Goal: Task Accomplishment & Management: Manage account settings

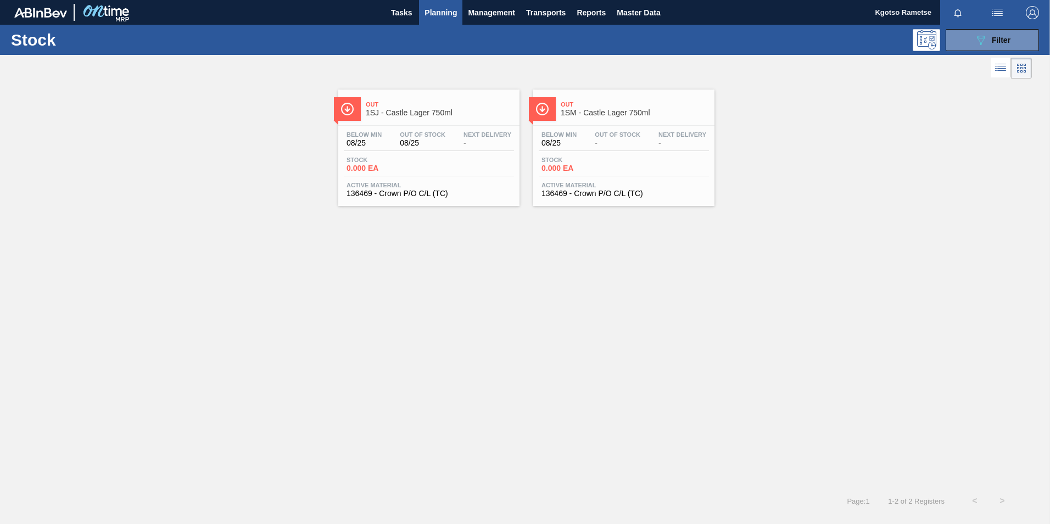
click at [975, 26] on div "Stock 089F7B8B-B2A5-4AFE-B5C0-19BA573D28AC Filter" at bounding box center [525, 40] width 1050 height 30
click at [967, 42] on button "089F7B8B-B2A5-4AFE-B5C0-19BA573D28AC Filter" at bounding box center [992, 40] width 93 height 22
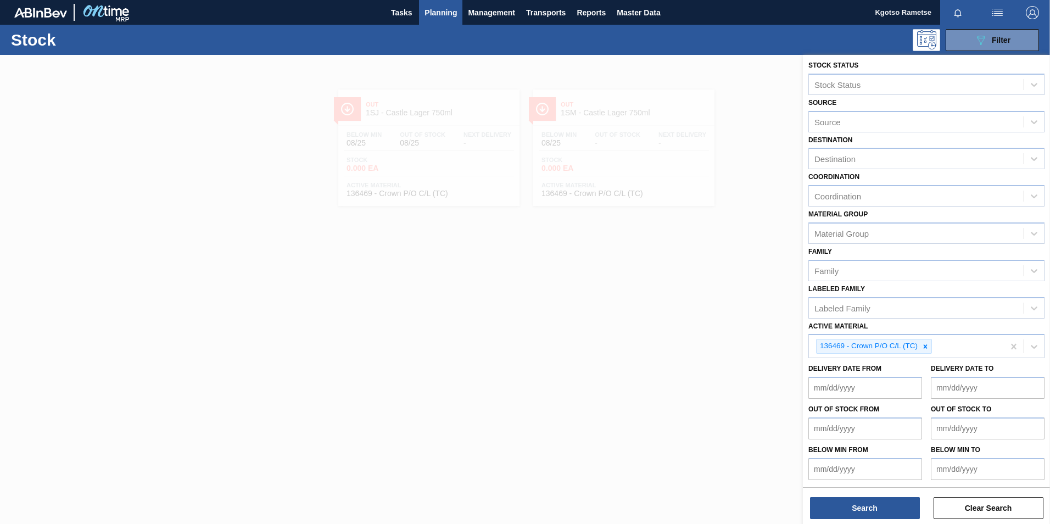
scroll to position [3, 0]
click at [927, 347] on icon at bounding box center [926, 346] width 4 height 4
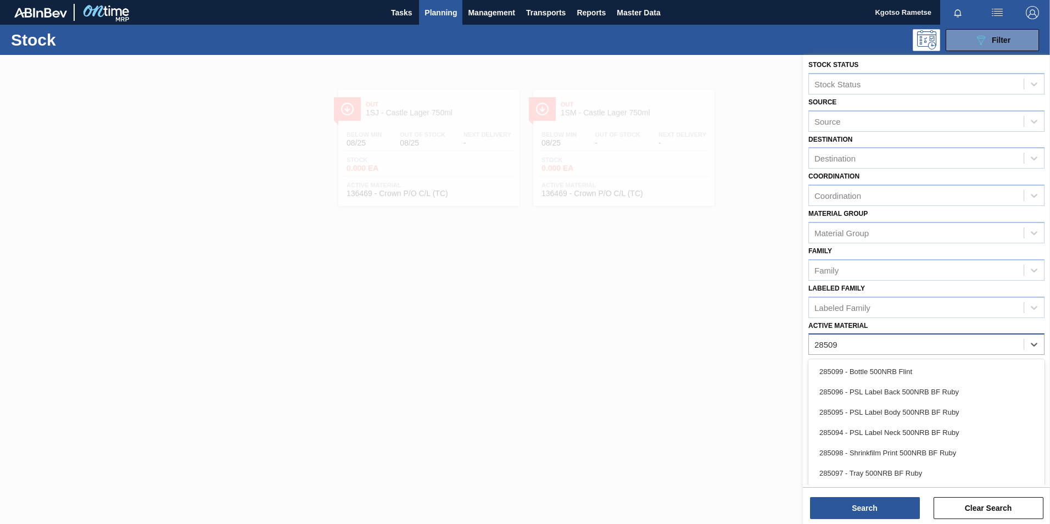
type Material "285097"
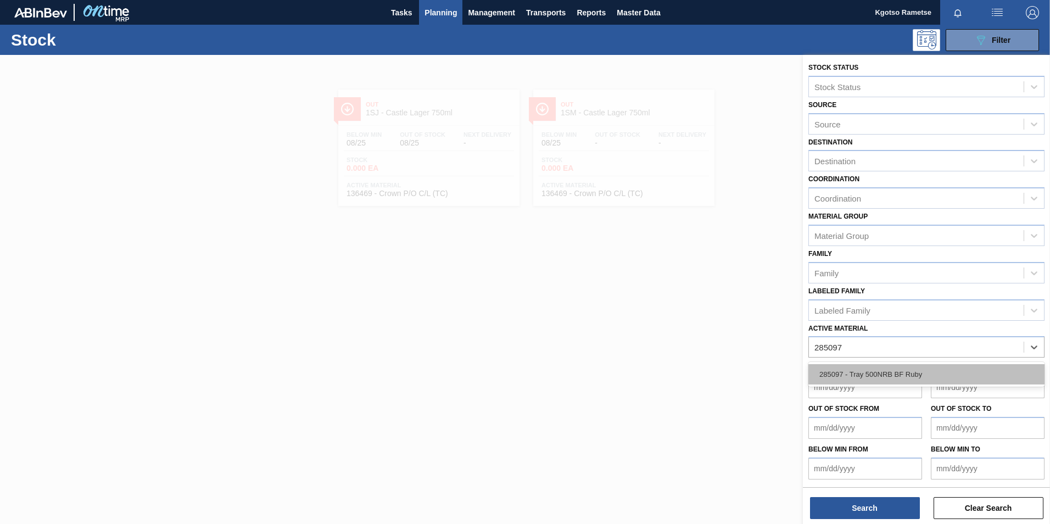
click at [912, 369] on div "285097 - Tray 500NRB BF Ruby" at bounding box center [927, 374] width 236 height 20
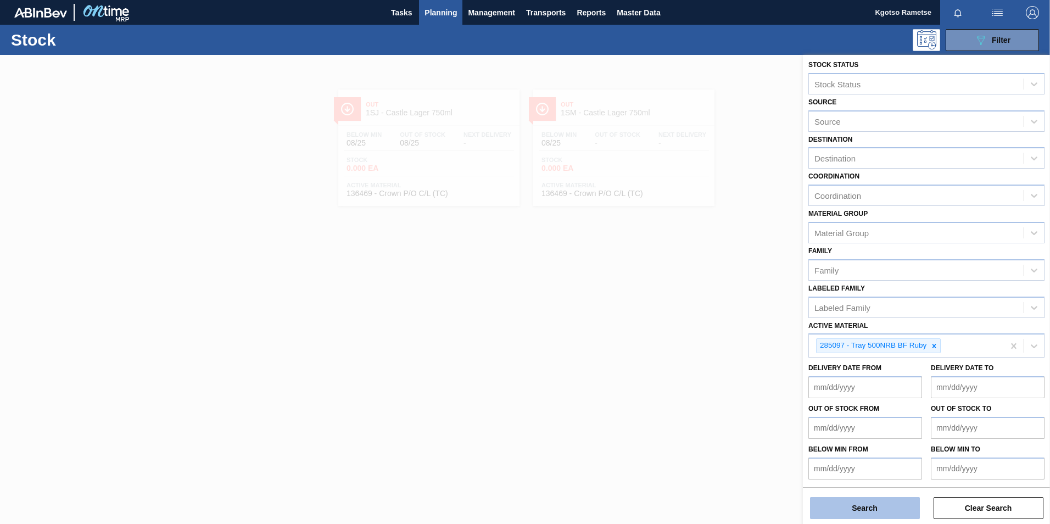
click at [864, 519] on button "Search" at bounding box center [865, 508] width 110 height 22
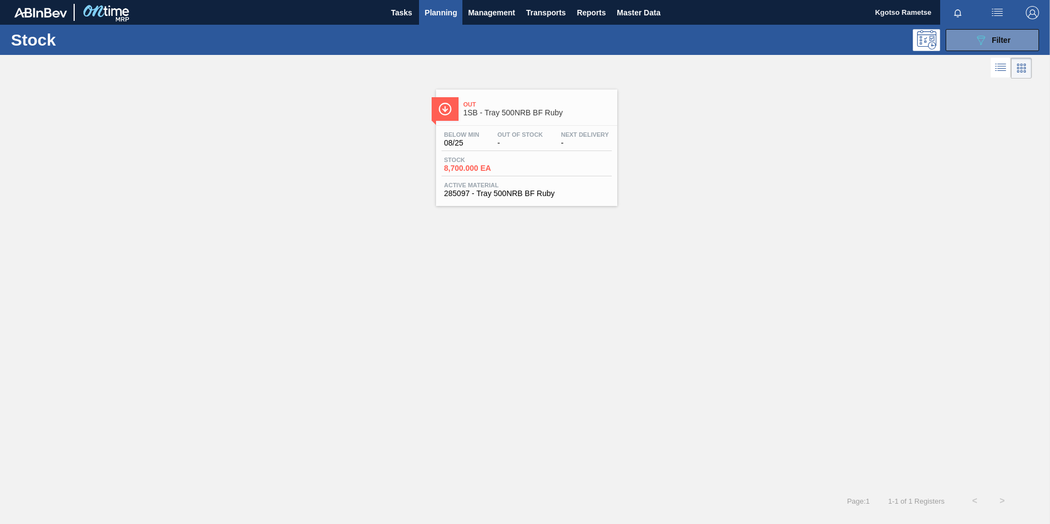
click at [539, 103] on span "Out" at bounding box center [538, 104] width 148 height 7
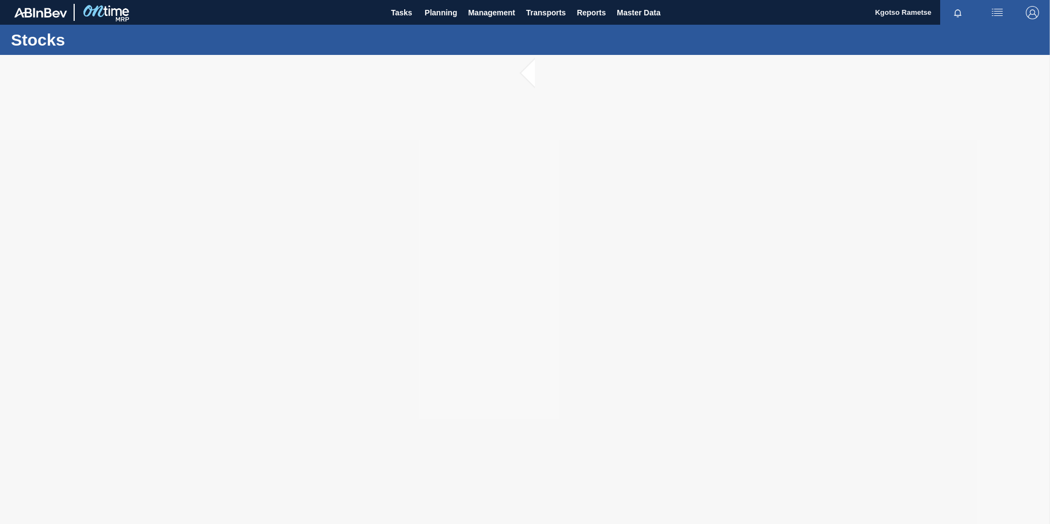
click at [415, 261] on div at bounding box center [525, 289] width 1050 height 469
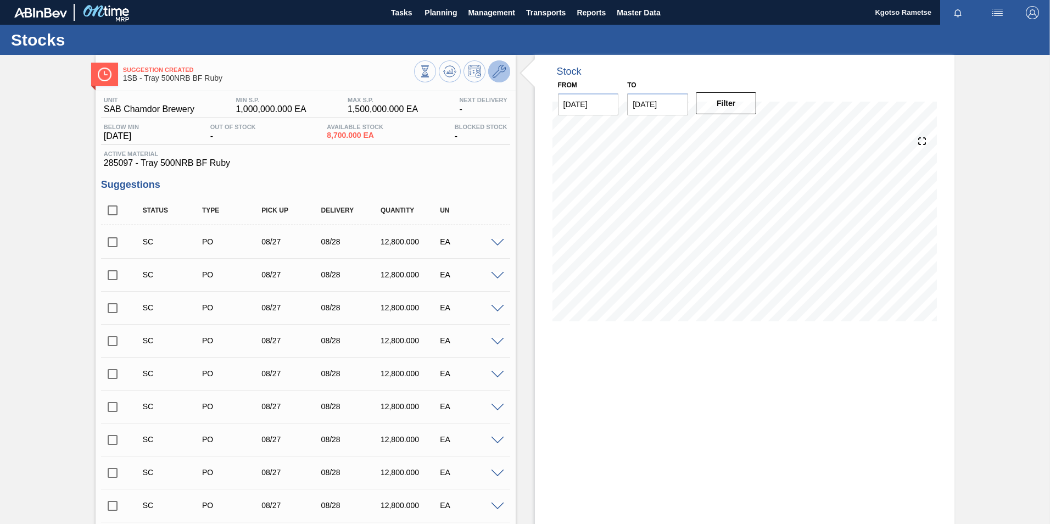
click at [504, 76] on icon at bounding box center [499, 71] width 13 height 13
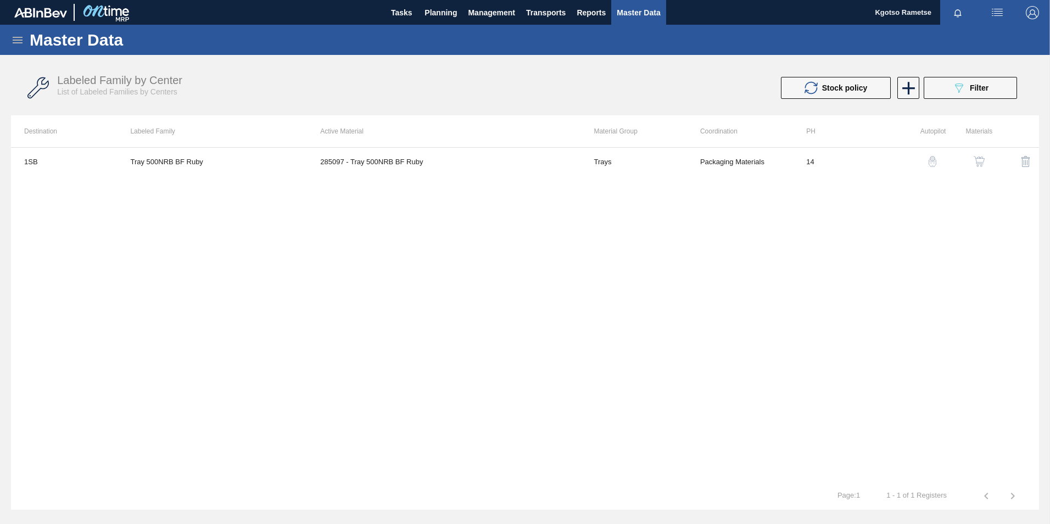
click at [986, 160] on div "button" at bounding box center [979, 161] width 13 height 11
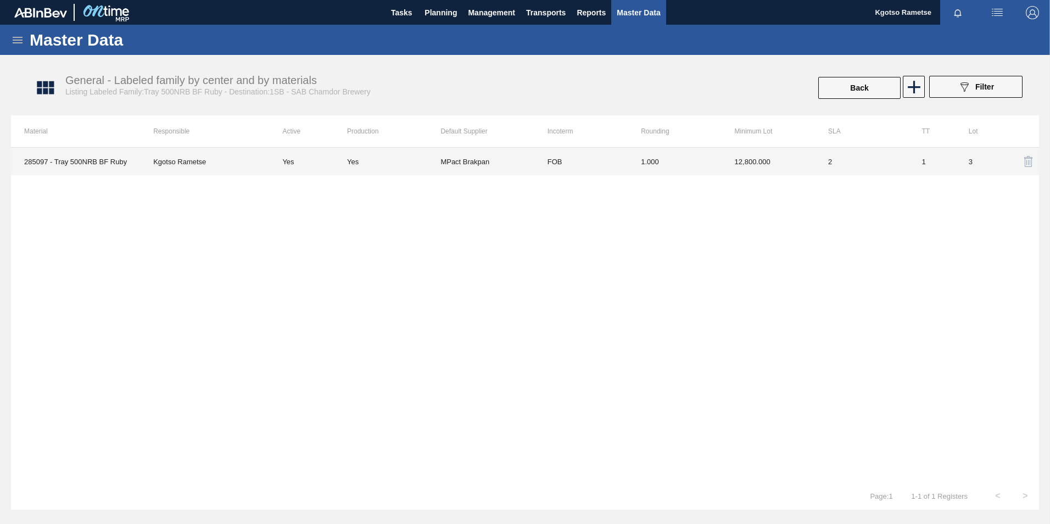
click at [747, 161] on td "12,800.000" at bounding box center [768, 161] width 93 height 27
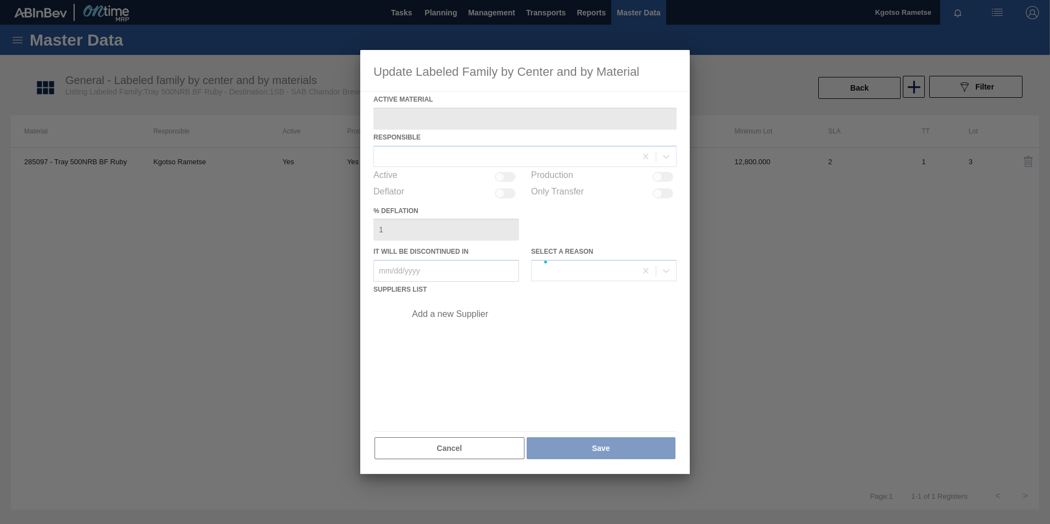
type Material "285097 - Tray 500NRB BF Ruby"
checkbox input "true"
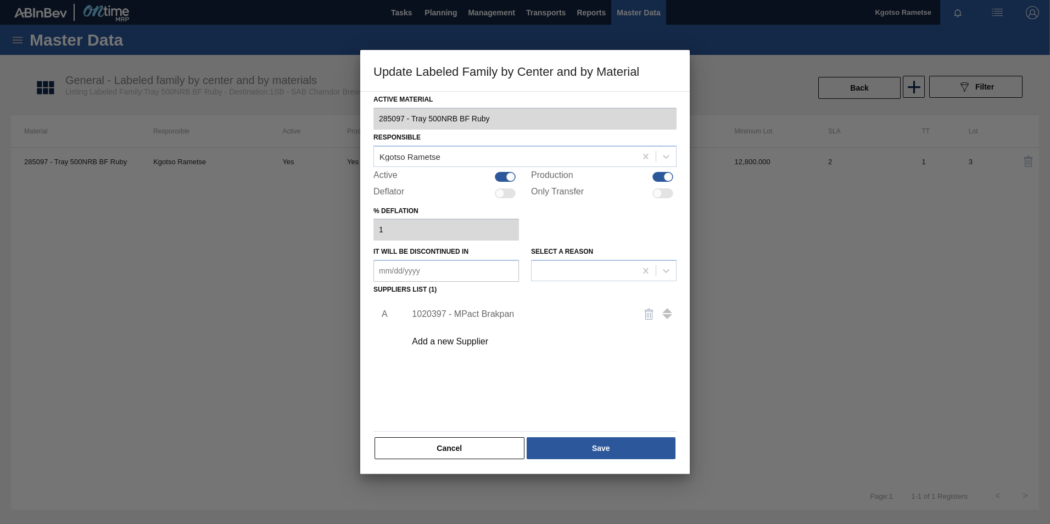
click at [489, 311] on div "1020397 - MPact Brakpan" at bounding box center [519, 314] width 215 height 10
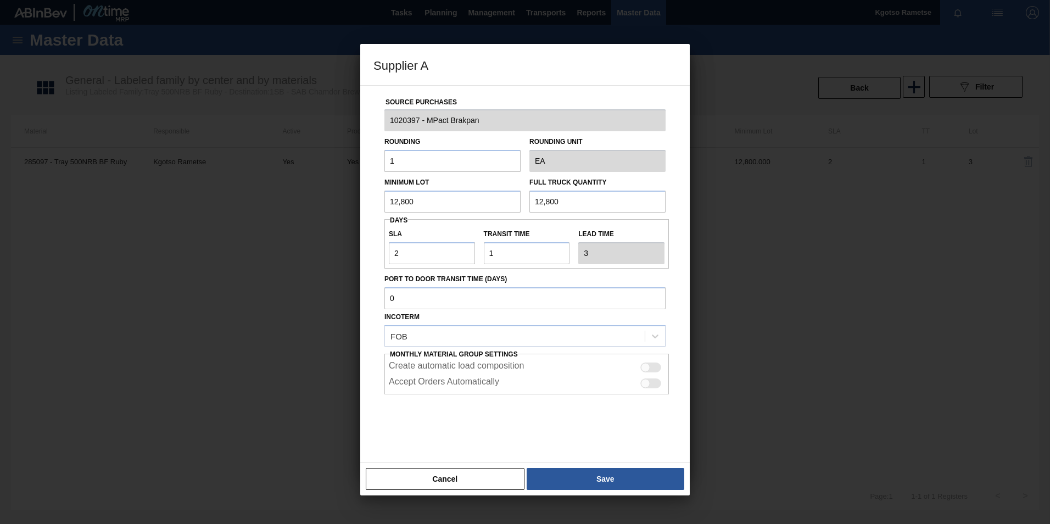
drag, startPoint x: 421, startPoint y: 202, endPoint x: 327, endPoint y: 203, distance: 94.5
click at [327, 203] on div "Supplier A Source Purchases 1020397 - MPact Brakpan Rounding 1 Rounding Unit EA…" at bounding box center [525, 262] width 1050 height 524
drag, startPoint x: 424, startPoint y: 199, endPoint x: 160, endPoint y: 126, distance: 273.1
click at [160, 126] on div "Supplier A Source Purchases 1020397 - MPact Brakpan Rounding 1 Rounding Unit EA…" at bounding box center [525, 262] width 1050 height 524
type input "99,200"
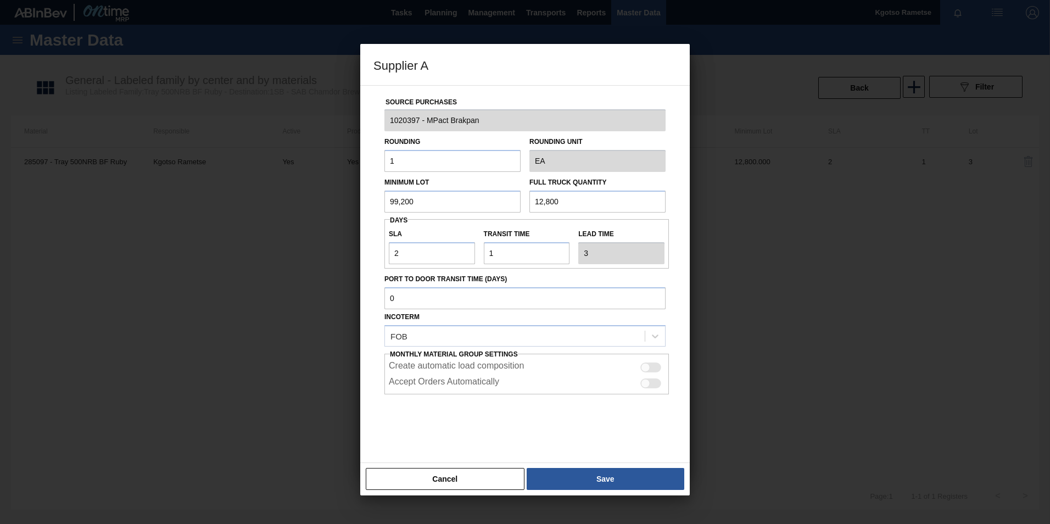
drag, startPoint x: 577, startPoint y: 193, endPoint x: 431, endPoint y: 218, distance: 148.2
click at [431, 218] on div "Source Purchases 1020397 - MPact Brakpan Rounding 1 Rounding Unit EA Minimum Lo…" at bounding box center [525, 268] width 303 height 364
paste input "99,2"
type input "99,200"
drag, startPoint x: 409, startPoint y: 259, endPoint x: 393, endPoint y: 258, distance: 16.5
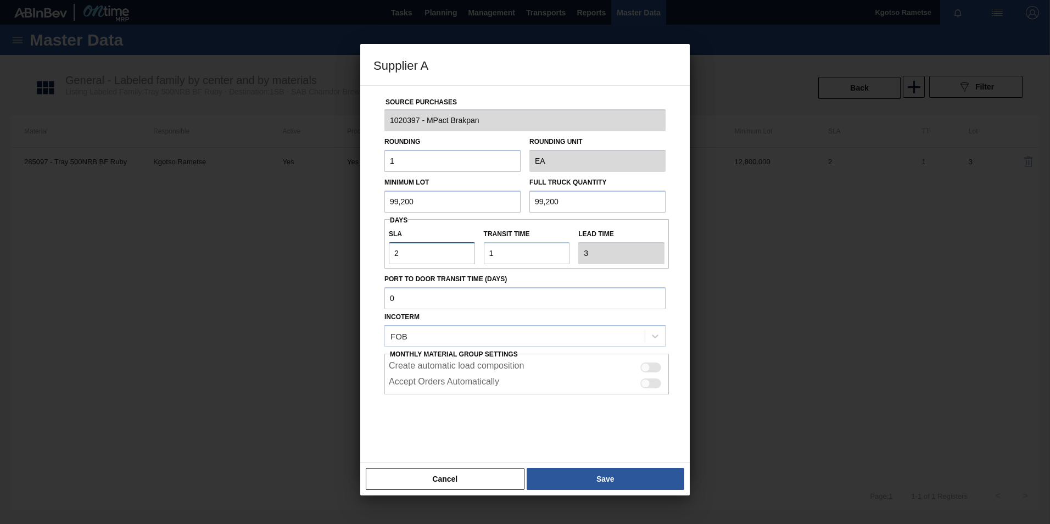
click at [393, 258] on input "2" at bounding box center [432, 253] width 86 height 22
click at [404, 245] on input "2" at bounding box center [432, 253] width 86 height 22
drag, startPoint x: 404, startPoint y: 245, endPoint x: 352, endPoint y: 251, distance: 52.5
click at [352, 251] on div "Supplier A Source Purchases 1020397 - MPact Brakpan Rounding 1 Rounding Unit EA…" at bounding box center [525, 262] width 1050 height 524
type input "6"
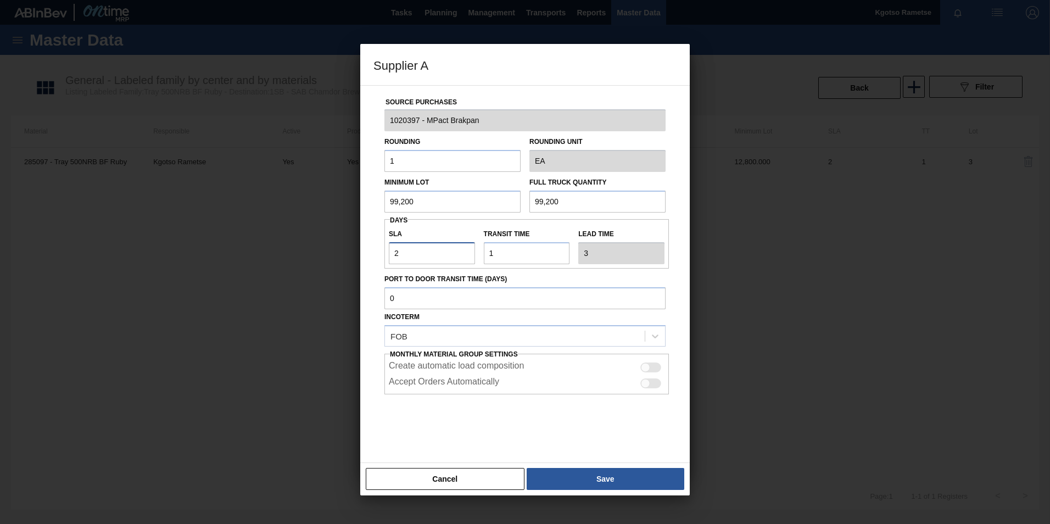
type input "7"
type input "6"
click at [596, 482] on button "Save" at bounding box center [606, 479] width 158 height 22
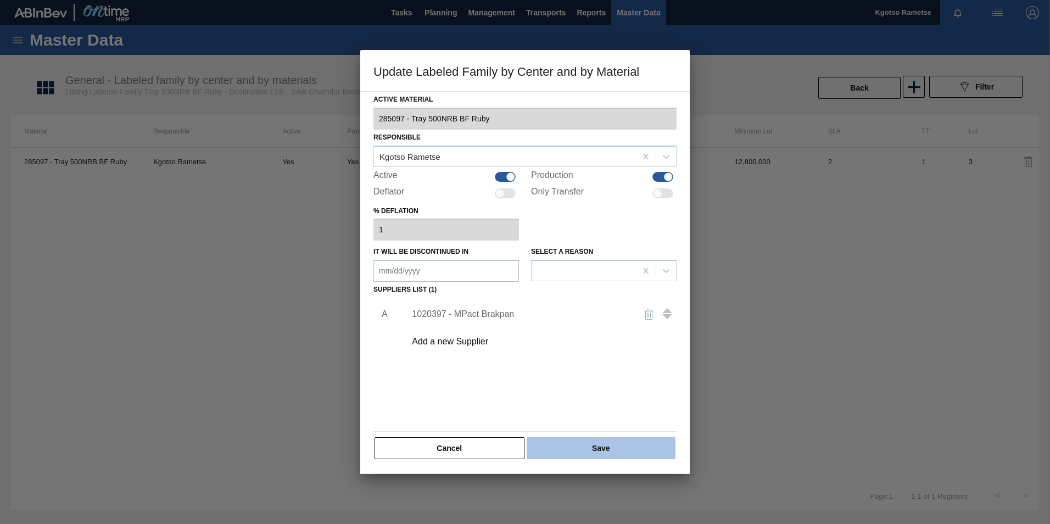
click at [591, 451] on button "Save" at bounding box center [601, 448] width 149 height 22
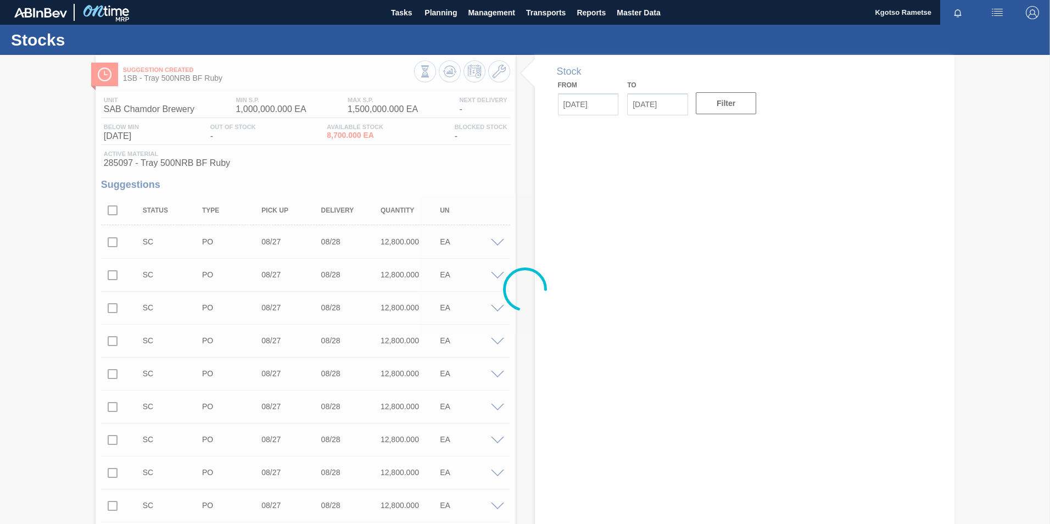
type input "[DATE]"
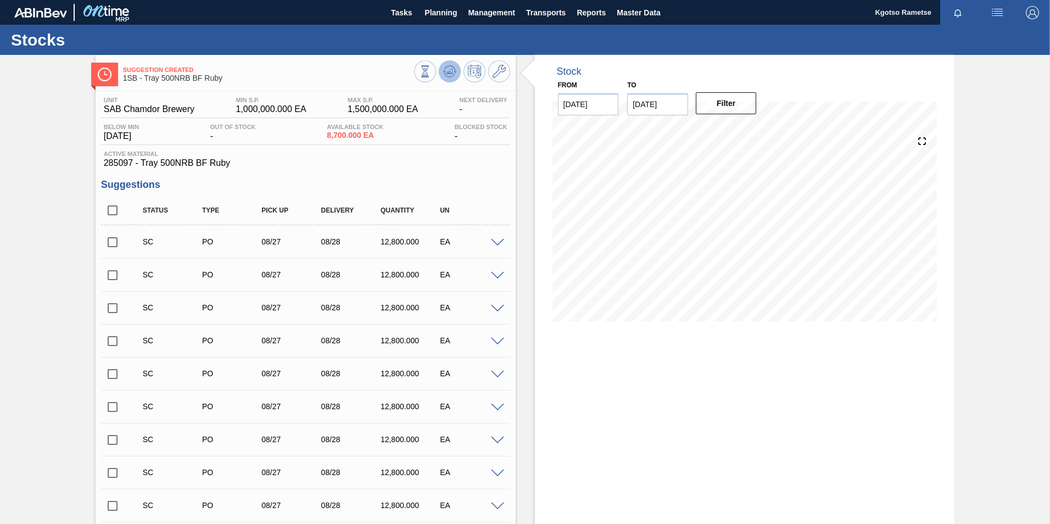
click at [448, 76] on icon at bounding box center [449, 71] width 13 height 13
click at [443, 12] on span "Planning" at bounding box center [441, 12] width 32 height 13
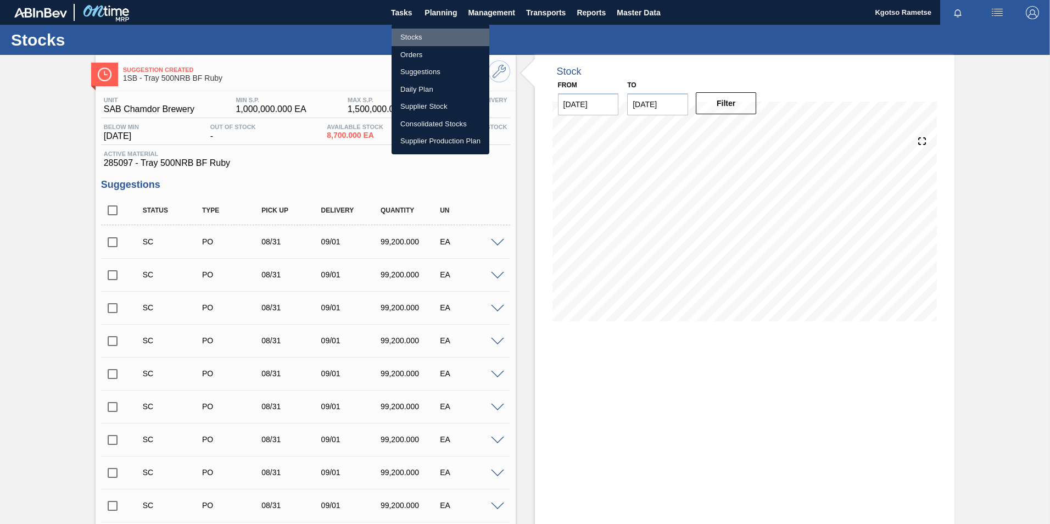
click at [407, 37] on li "Stocks" at bounding box center [441, 38] width 98 height 18
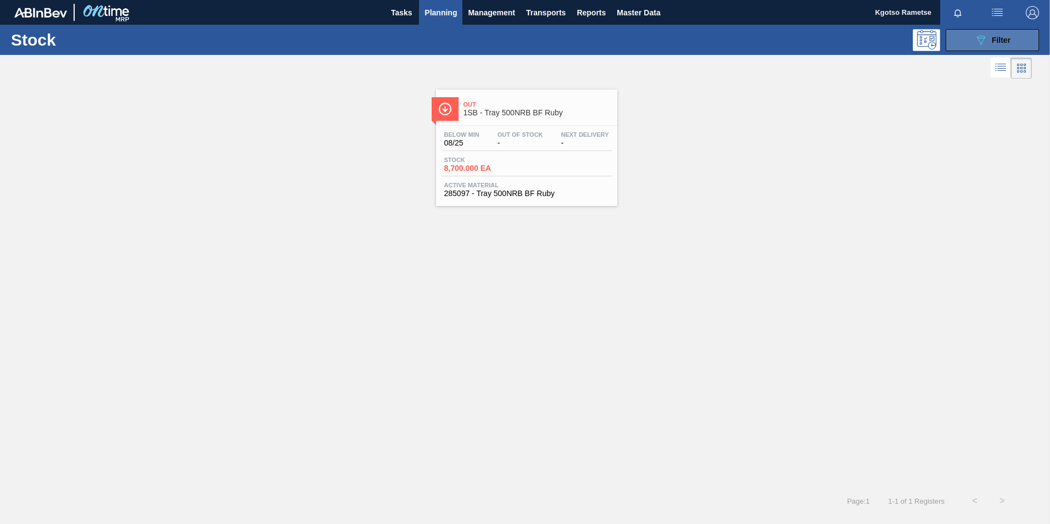
click at [958, 48] on button "089F7B8B-B2A5-4AFE-B5C0-19BA573D28AC Filter" at bounding box center [992, 40] width 93 height 22
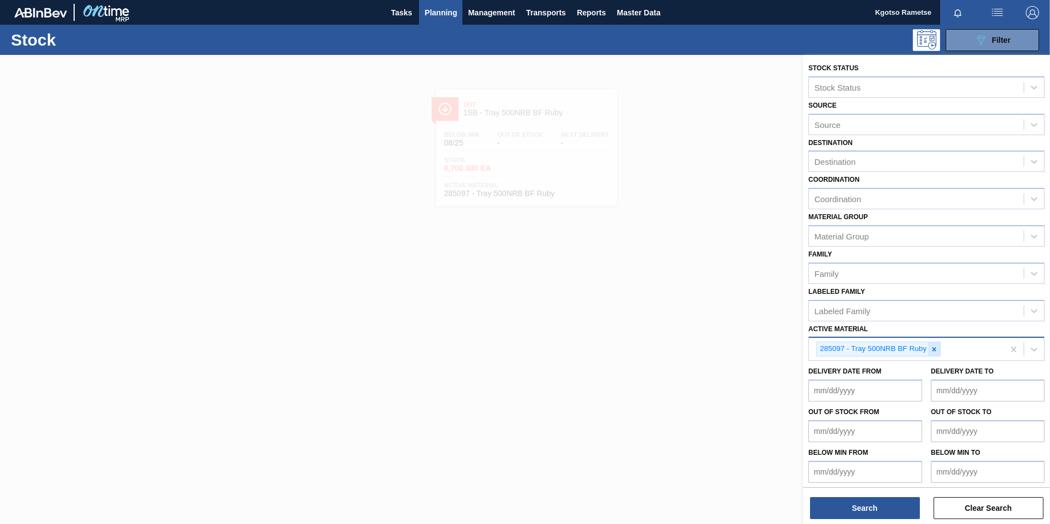
click at [936, 349] on icon at bounding box center [935, 350] width 8 height 8
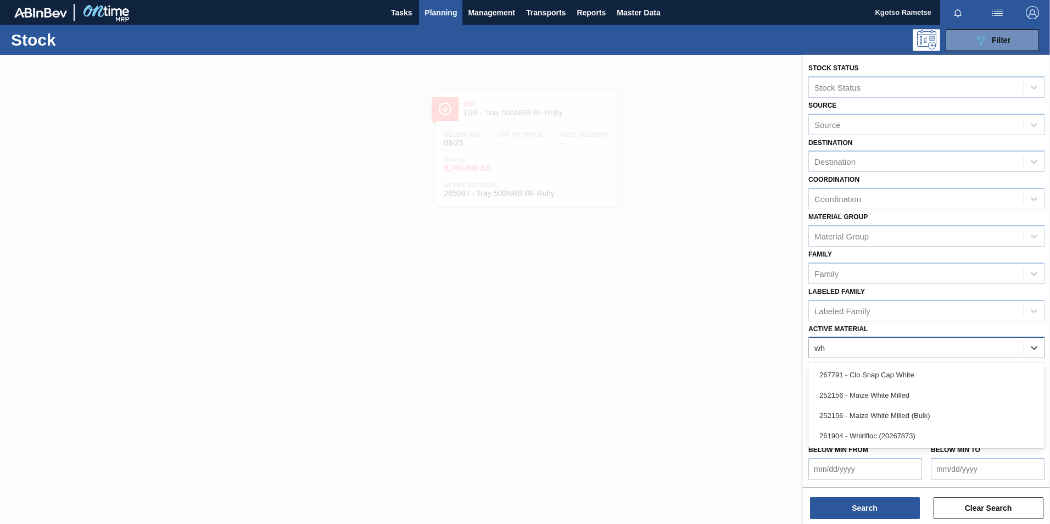
type Material "whi"
click at [875, 437] on div "261904 - Whirlfloc (20267873)" at bounding box center [927, 436] width 236 height 20
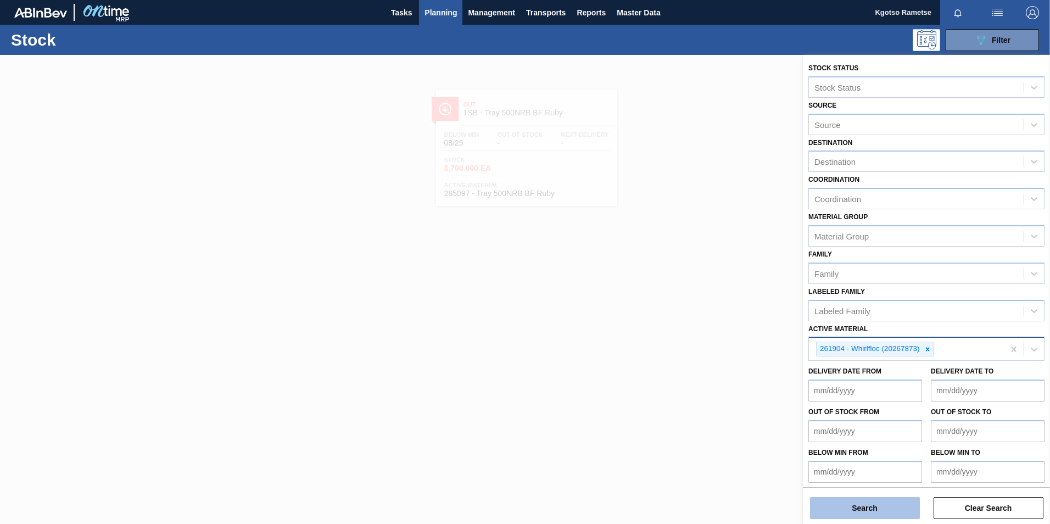
click at [871, 510] on button "Search" at bounding box center [865, 508] width 110 height 22
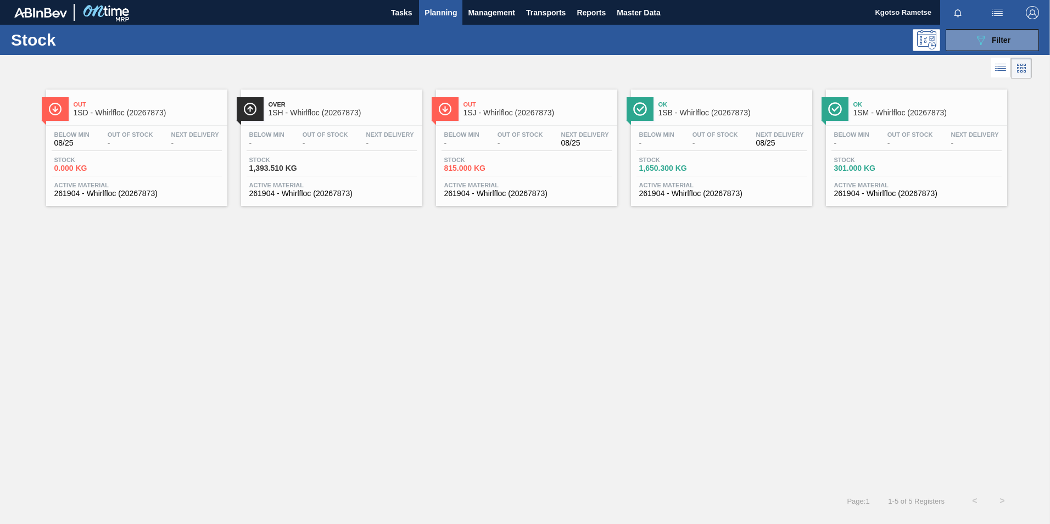
click at [320, 118] on div "Over 1SH - Whirlfloc (20267873)" at bounding box center [343, 109] width 148 height 25
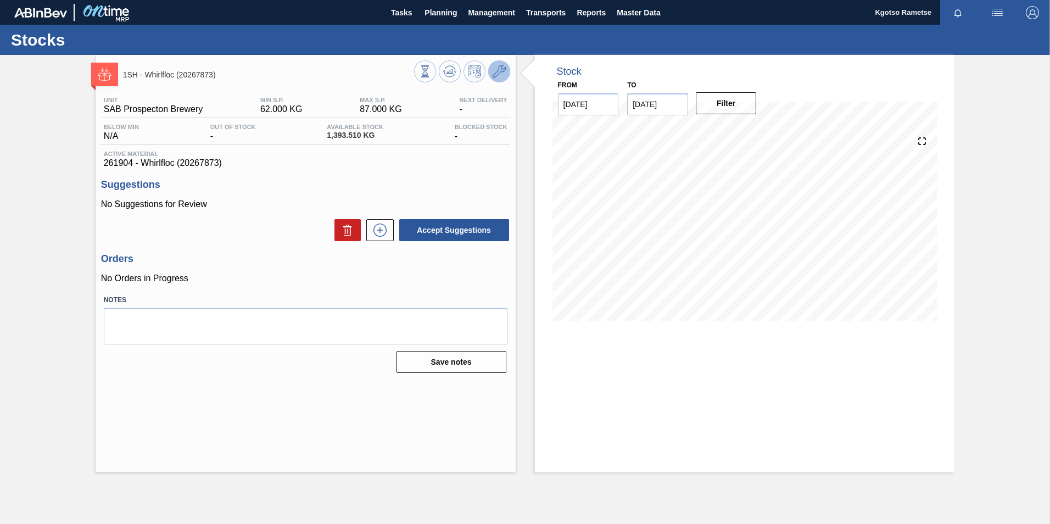
click at [499, 77] on icon at bounding box center [499, 71] width 13 height 13
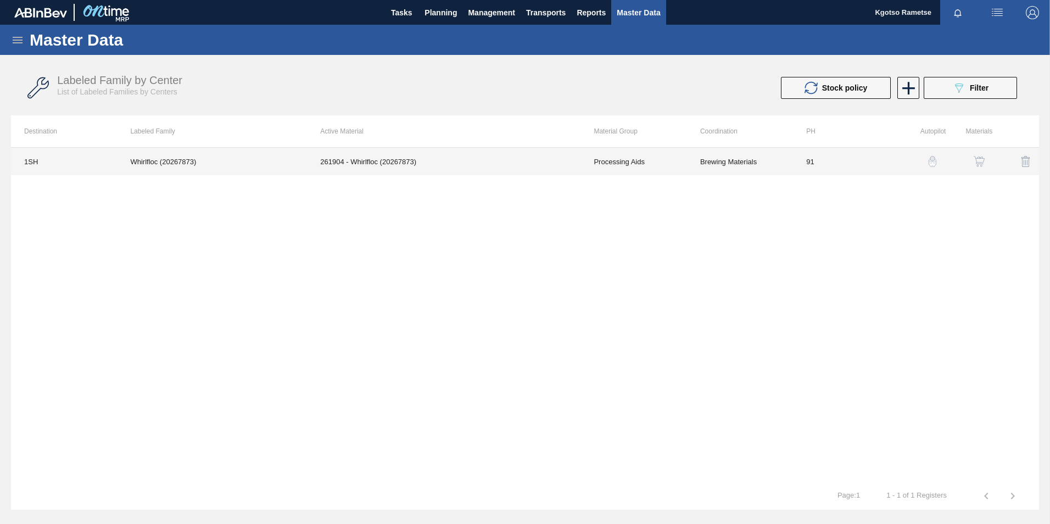
click at [371, 162] on td "261904 - Whirlfloc (20267873)" at bounding box center [444, 161] width 274 height 27
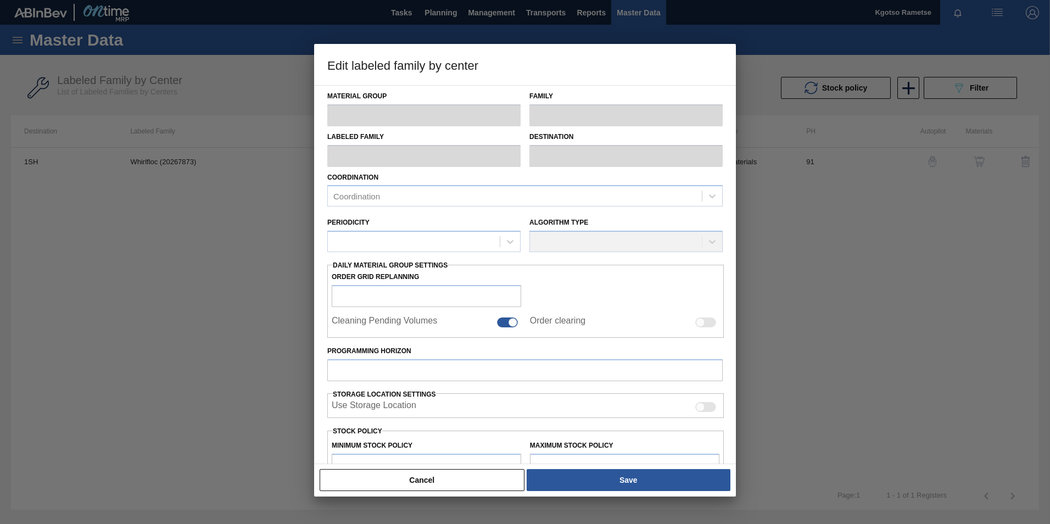
type input "Processing Aids"
type input "Whirlfloc (20267873)"
type input "1SH - SAB Prospecton Brewery"
type input "91"
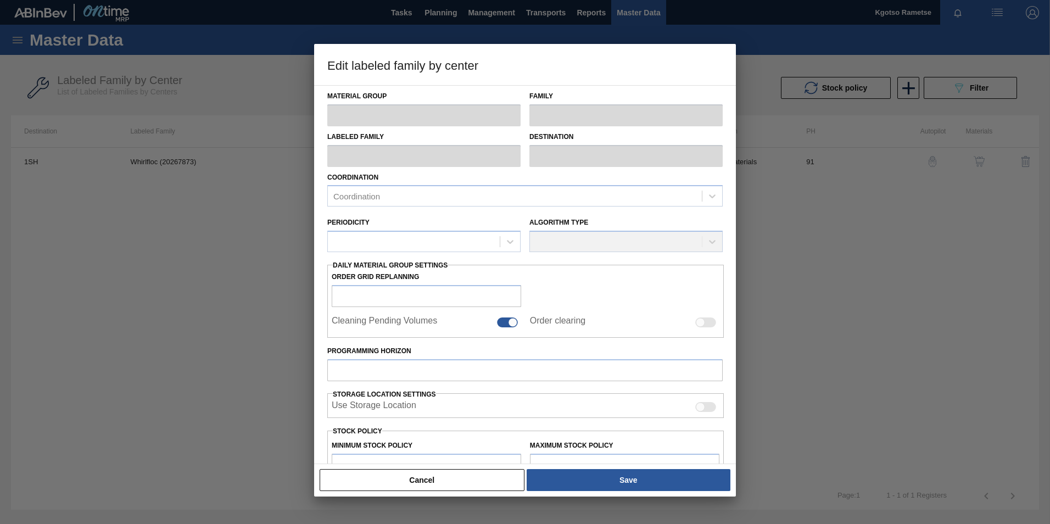
type input "62"
type input "87"
type input "100"
type input "87.000"
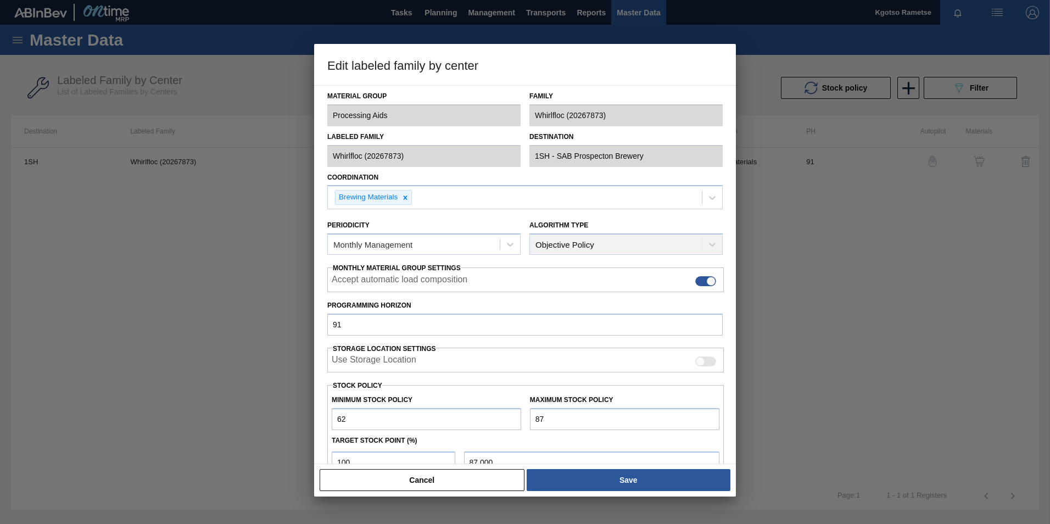
click at [326, 433] on div "Material Group Processing Aids Family Whirlfloc (20267873) Labeled Family Whirl…" at bounding box center [525, 274] width 422 height 379
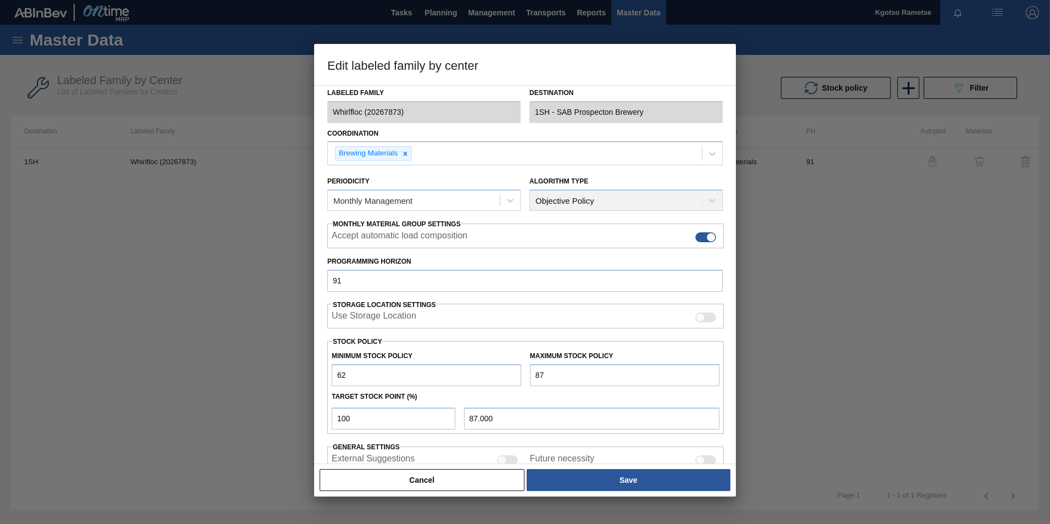
scroll to position [66, 0]
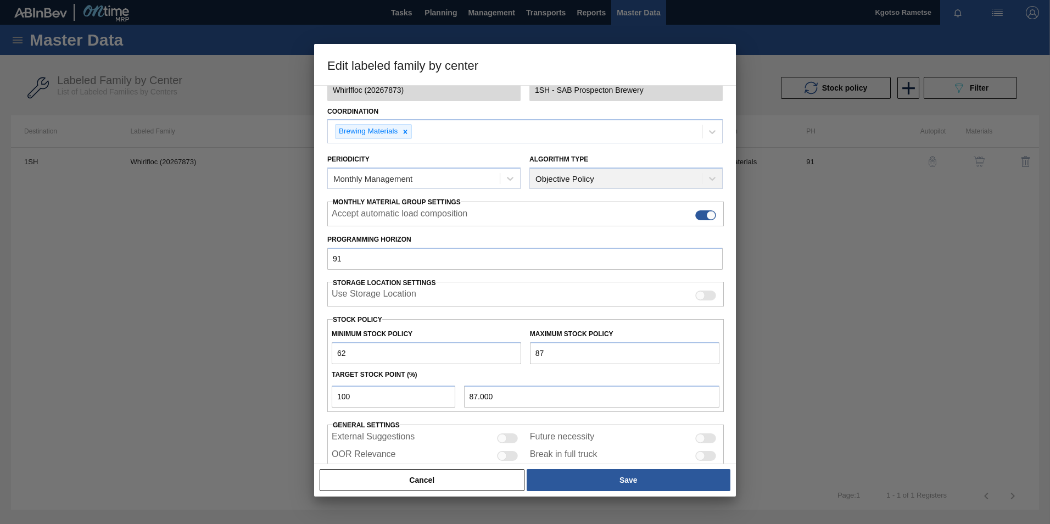
click at [335, 354] on input "62" at bounding box center [427, 353] width 190 height 22
click at [335, 354] on input "1,621" at bounding box center [427, 353] width 190 height 22
type input "11,621"
drag, startPoint x: 530, startPoint y: 355, endPoint x: 514, endPoint y: 328, distance: 31.5
drag, startPoint x: 514, startPoint y: 328, endPoint x: 535, endPoint y: 352, distance: 31.2
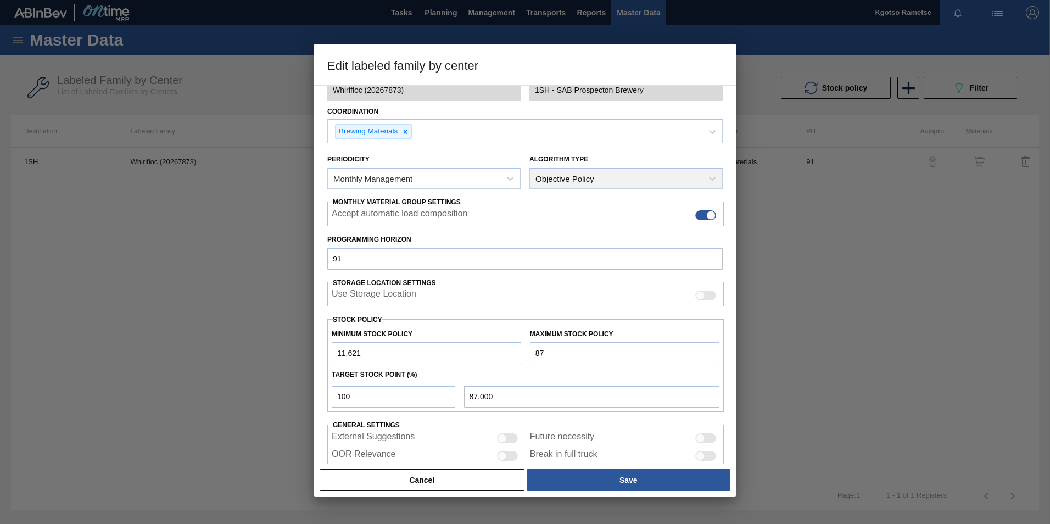
click at [535, 352] on input "87" at bounding box center [625, 353] width 190 height 22
type input "287"
type input "287.000"
type input "2,870"
type input "2,870.000"
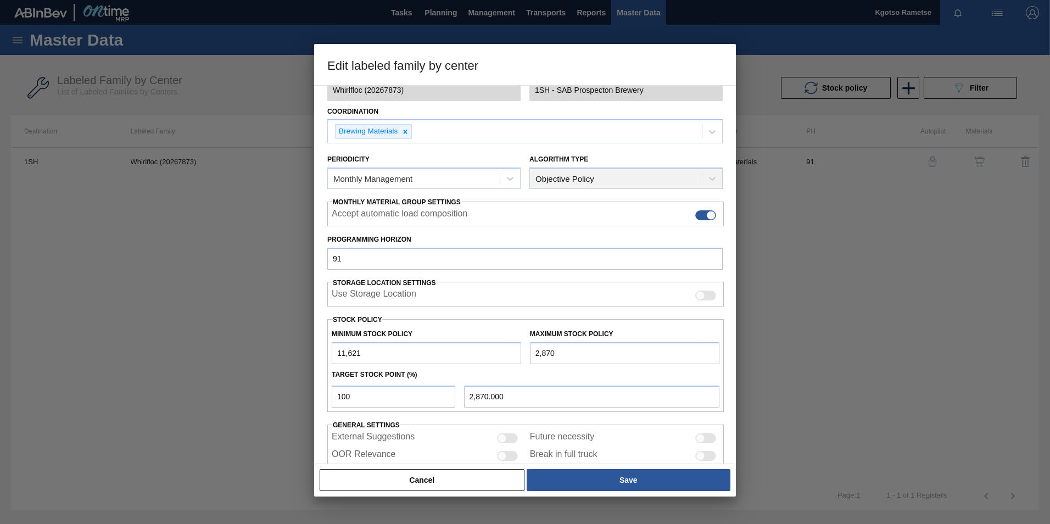
type input "28,700"
type input "28,700.000"
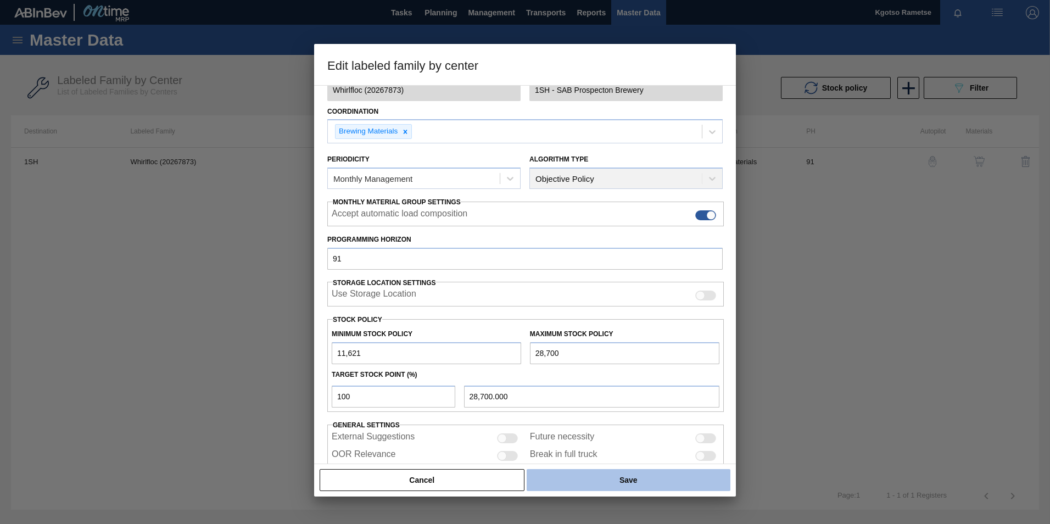
type input "28,700"
click at [570, 477] on button "Save" at bounding box center [629, 480] width 204 height 22
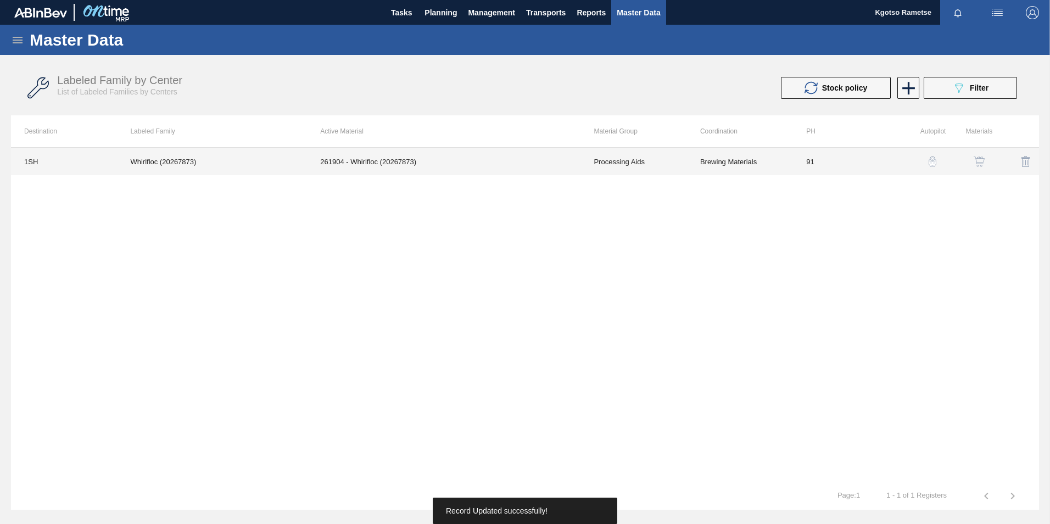
click at [453, 159] on td "261904 - Whirlfloc (20267873)" at bounding box center [444, 161] width 274 height 27
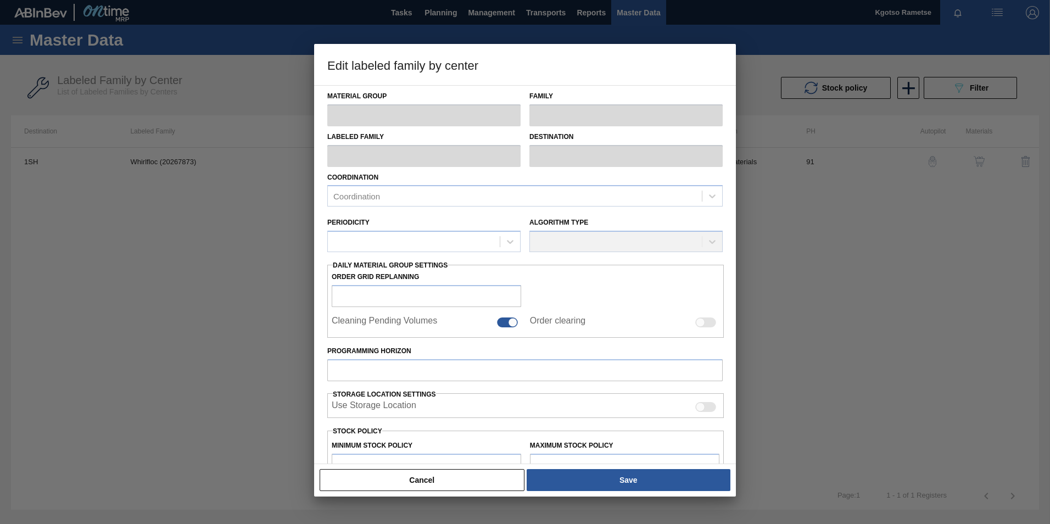
type input "Processing Aids"
type input "Whirlfloc (20267873)"
type input "1SH - SAB Prospecton Brewery"
type input "91"
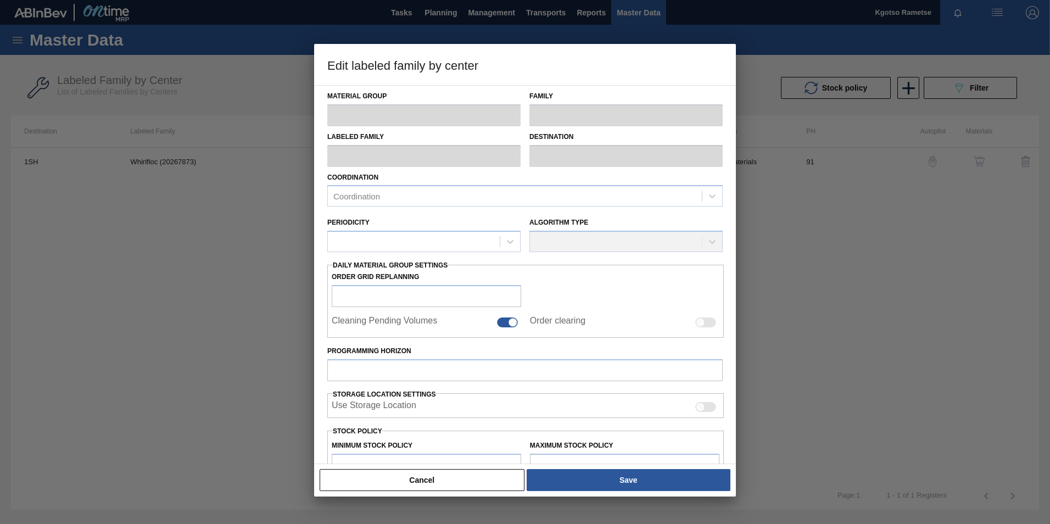
type input "11,621"
type input "28,700"
type input "100"
type input "28,700.000"
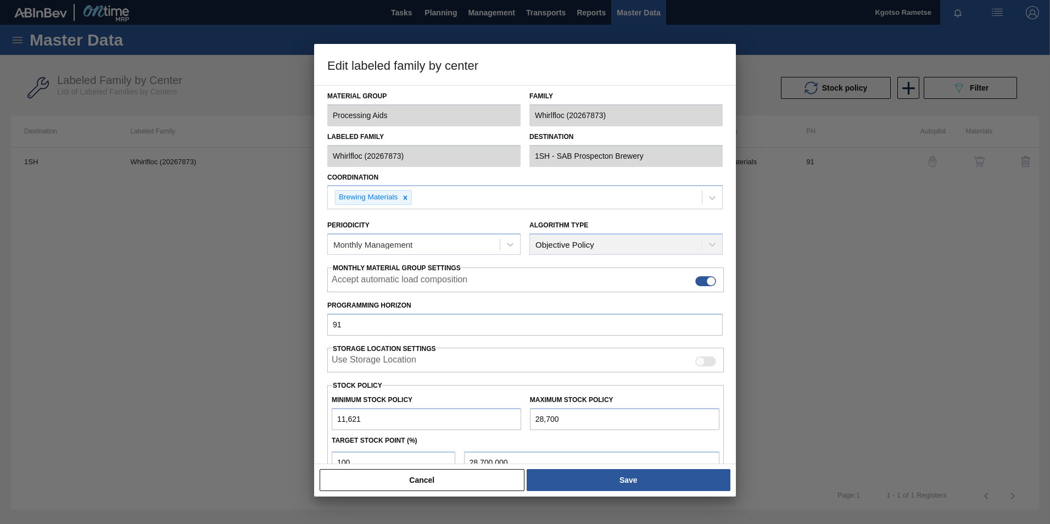
click at [324, 383] on div "Material Group Processing Aids Family Whirlfloc (20267873) Labeled Family Whirl…" at bounding box center [525, 274] width 422 height 379
drag, startPoint x: 363, startPoint y: 418, endPoint x: 287, endPoint y: 419, distance: 75.3
click at [287, 419] on div "Edit labeled family by center Material Group Processing Aids Family Whirlfloc (…" at bounding box center [525, 262] width 1050 height 524
type input "3,680"
drag, startPoint x: 568, startPoint y: 419, endPoint x: 496, endPoint y: 423, distance: 72.6
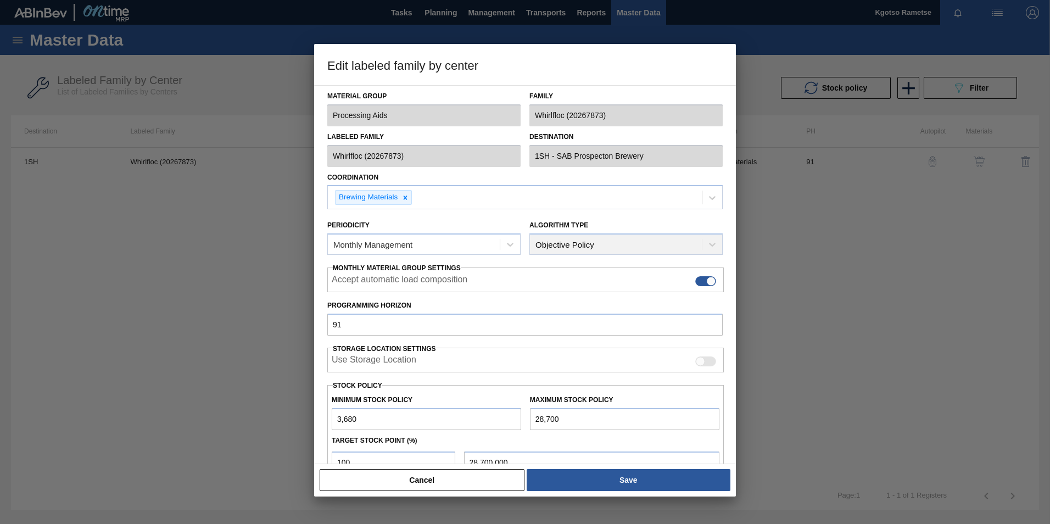
click at [496, 423] on div "Minimum Stock Policy 3,680 Maximum Stock Policy 28,700" at bounding box center [525, 409] width 397 height 41
type input "7"
type input "7.000"
type input "75"
type input "75.000"
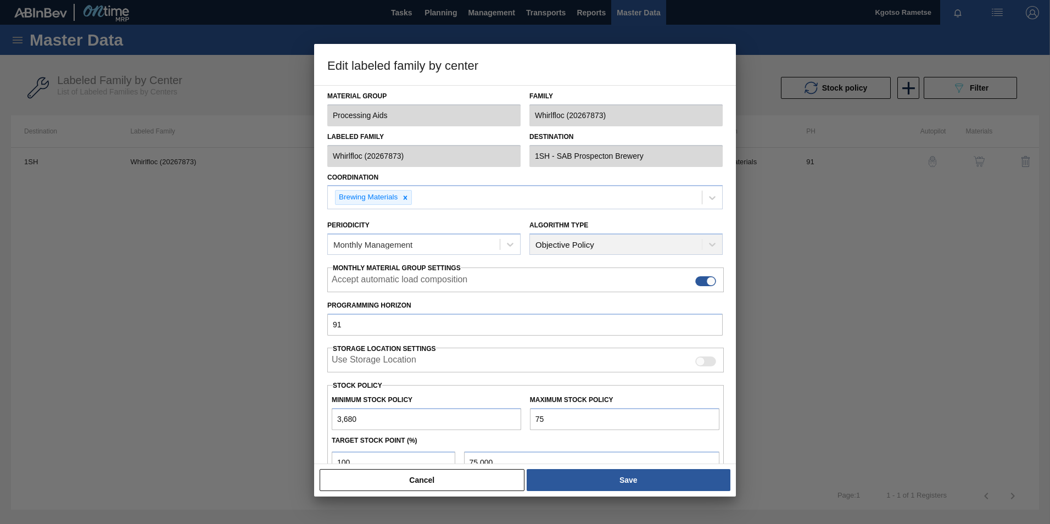
type input "753"
type input "753.000"
type input "7,531"
type input "7,531.000"
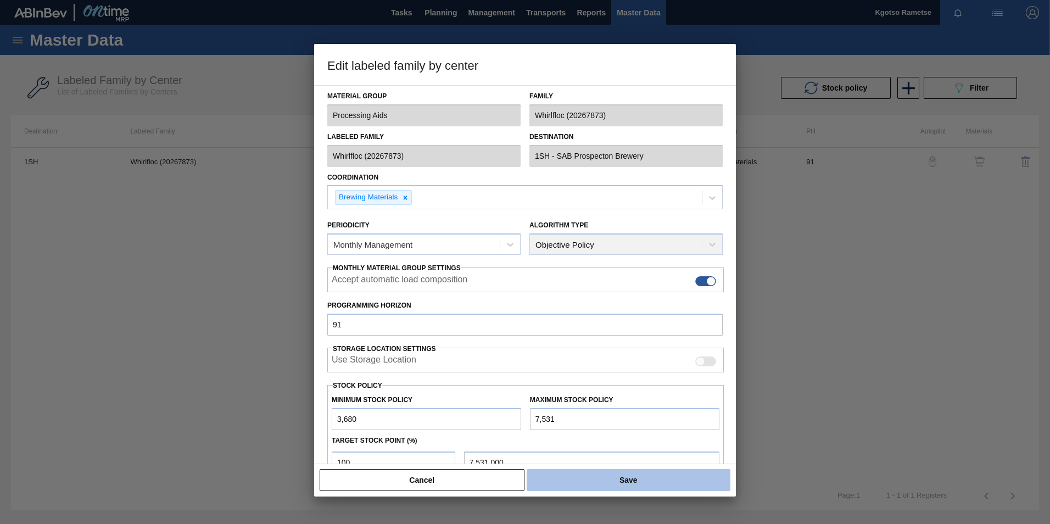
type input "7,531"
click at [566, 483] on button "Save" at bounding box center [629, 480] width 204 height 22
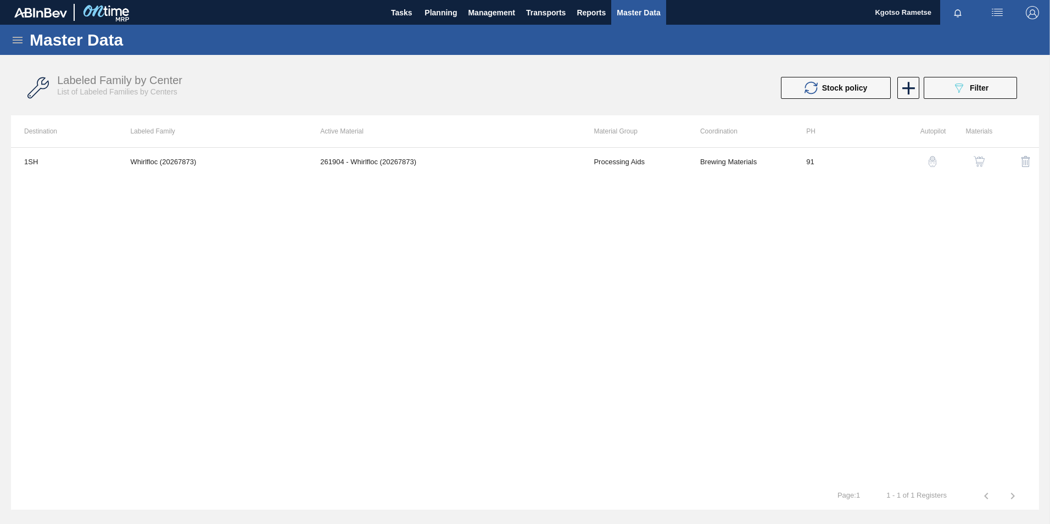
click at [439, 273] on div "1SH Whirlfloc (20267873) 261904 - Whirlfloc (20267873) Processing Aids Brewing …" at bounding box center [525, 314] width 1028 height 335
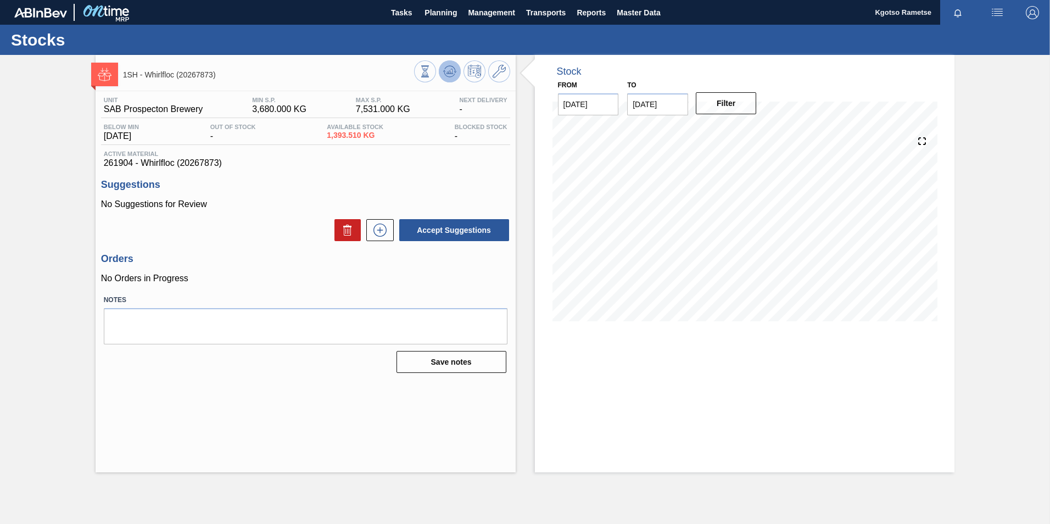
click at [446, 79] on button at bounding box center [450, 71] width 22 height 22
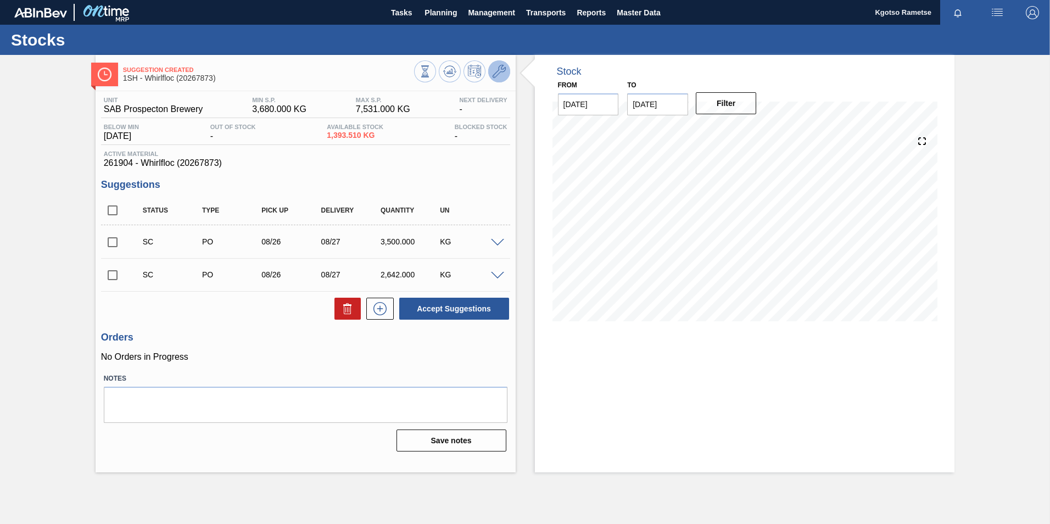
click at [497, 74] on icon at bounding box center [499, 71] width 13 height 13
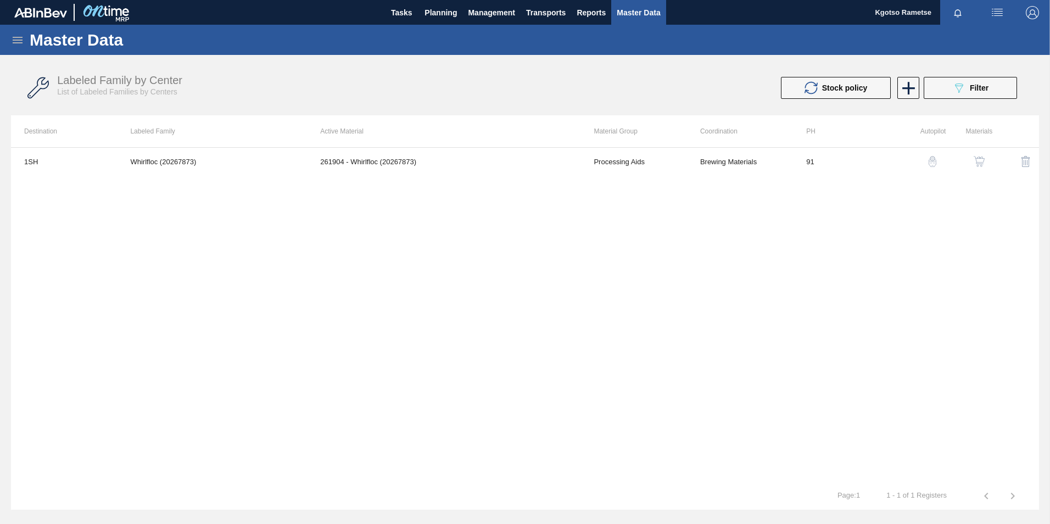
click at [983, 168] on button "button" at bounding box center [979, 161] width 26 height 26
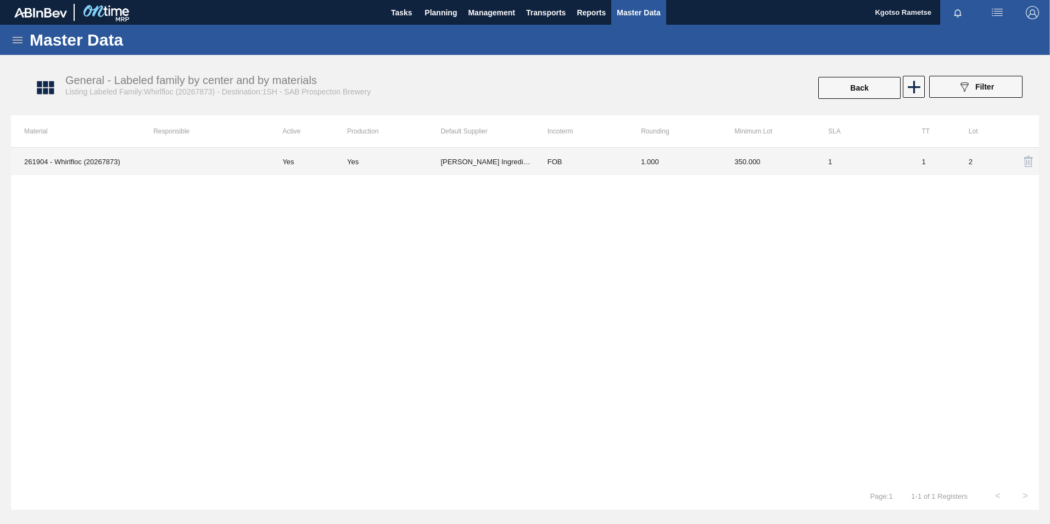
click at [748, 170] on td "350.000" at bounding box center [768, 161] width 93 height 27
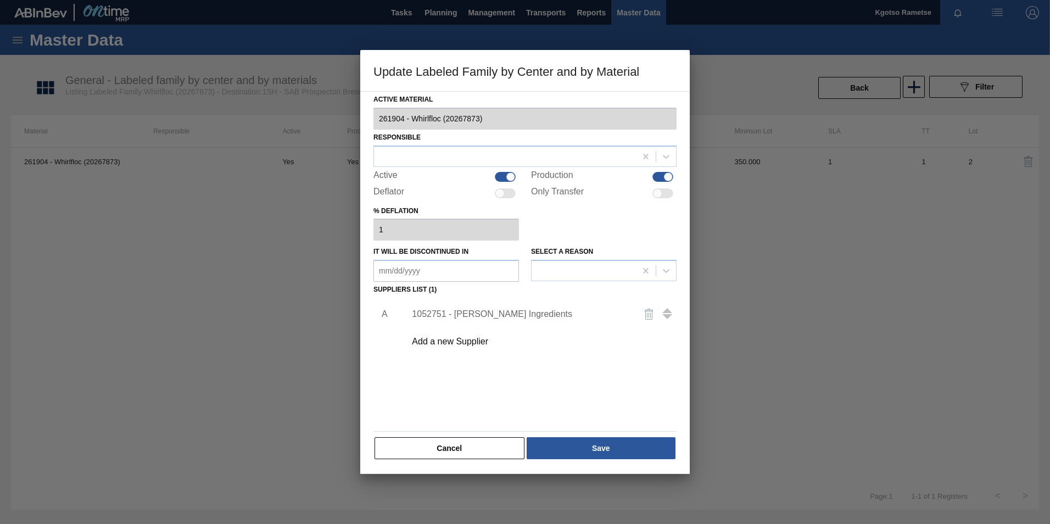
click at [419, 316] on div "1052751 - [PERSON_NAME] Ingredients" at bounding box center [519, 314] width 215 height 10
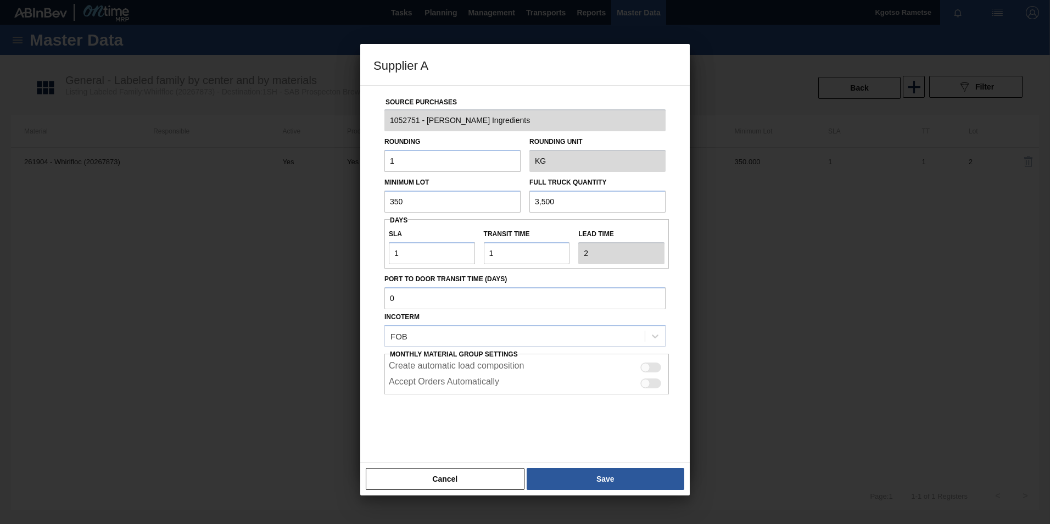
drag, startPoint x: 408, startPoint y: 205, endPoint x: 309, endPoint y: 208, distance: 98.4
click at [309, 208] on div "Supplier A Source Purchases 1052751 - [PERSON_NAME] Ingredients Rounding 1 Roun…" at bounding box center [525, 262] width 1050 height 524
type input "780"
click at [564, 194] on input "3,500" at bounding box center [598, 202] width 136 height 22
drag, startPoint x: 564, startPoint y: 194, endPoint x: 481, endPoint y: 208, distance: 83.5
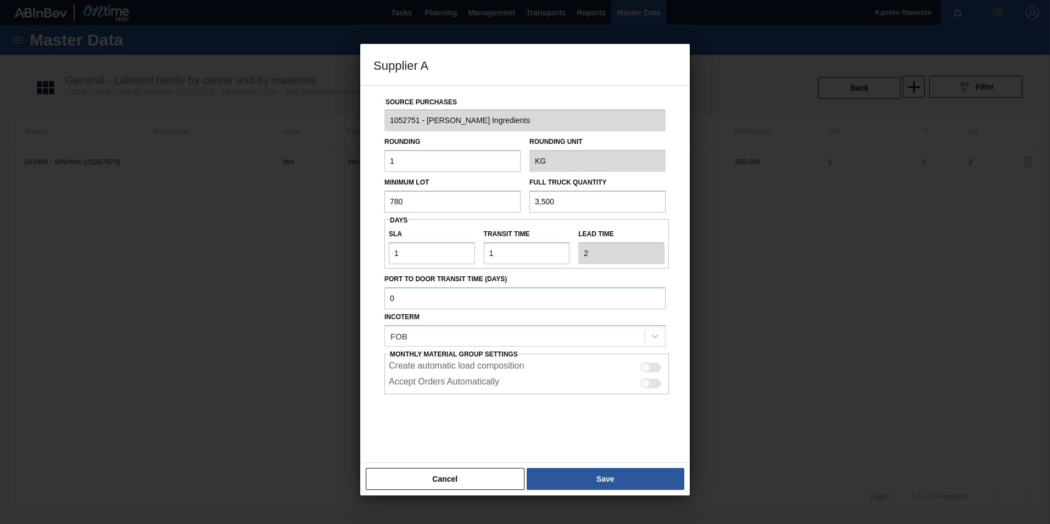
click at [481, 208] on div "Minimum Lot 780 Full Truck Quantity 3,500" at bounding box center [525, 192] width 290 height 41
type input "780"
click at [376, 273] on div "Source Purchases 1052751 - [PERSON_NAME] Ingredients Rounding 1 Rounding Unit K…" at bounding box center [525, 268] width 303 height 364
drag, startPoint x: 409, startPoint y: 252, endPoint x: 289, endPoint y: 259, distance: 120.5
click at [289, 259] on div "Supplier A Source Purchases 1052751 - [PERSON_NAME] Ingredients Rounding 1 Roun…" at bounding box center [525, 262] width 1050 height 524
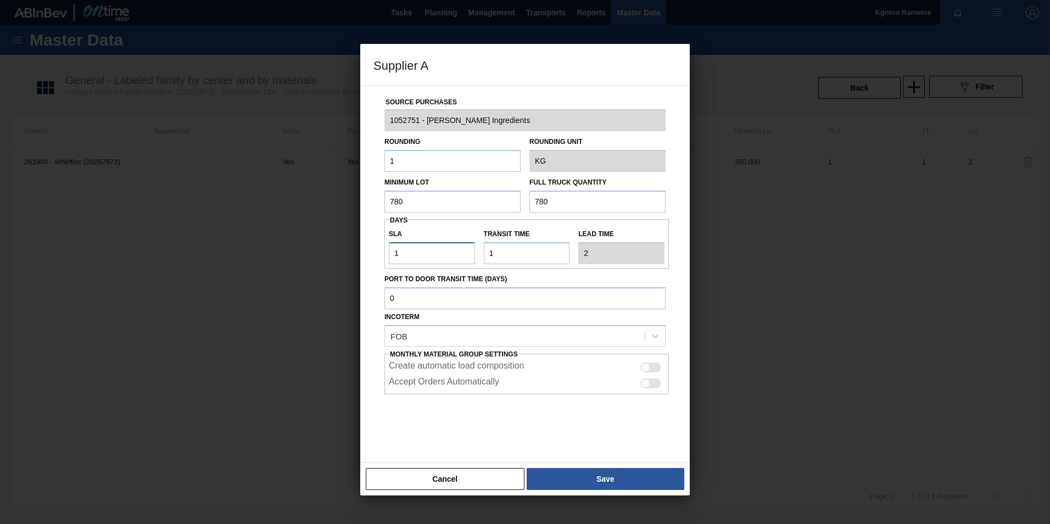
type input "7"
type input "8"
type input "7"
click at [554, 478] on button "Save" at bounding box center [606, 479] width 158 height 22
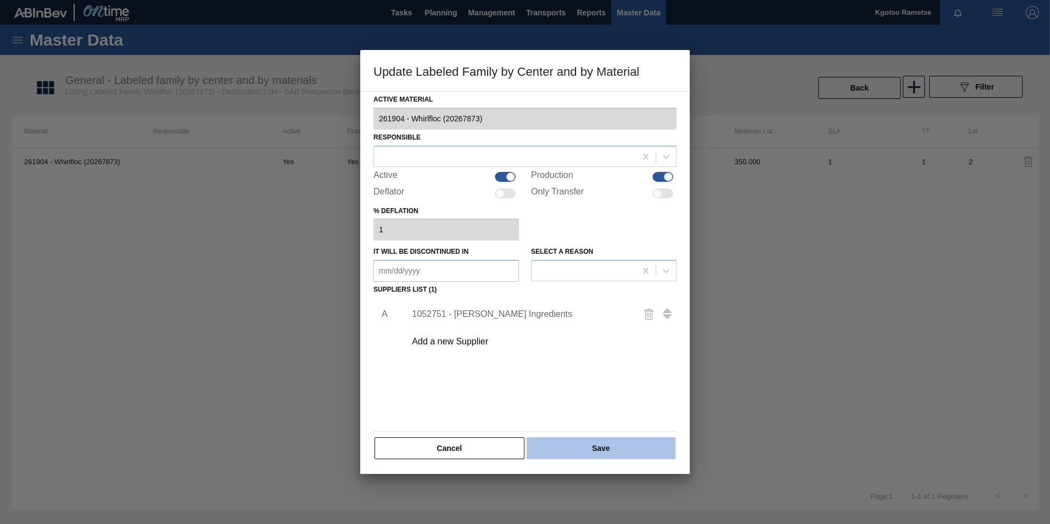
click at [582, 449] on button "Save" at bounding box center [601, 448] width 149 height 22
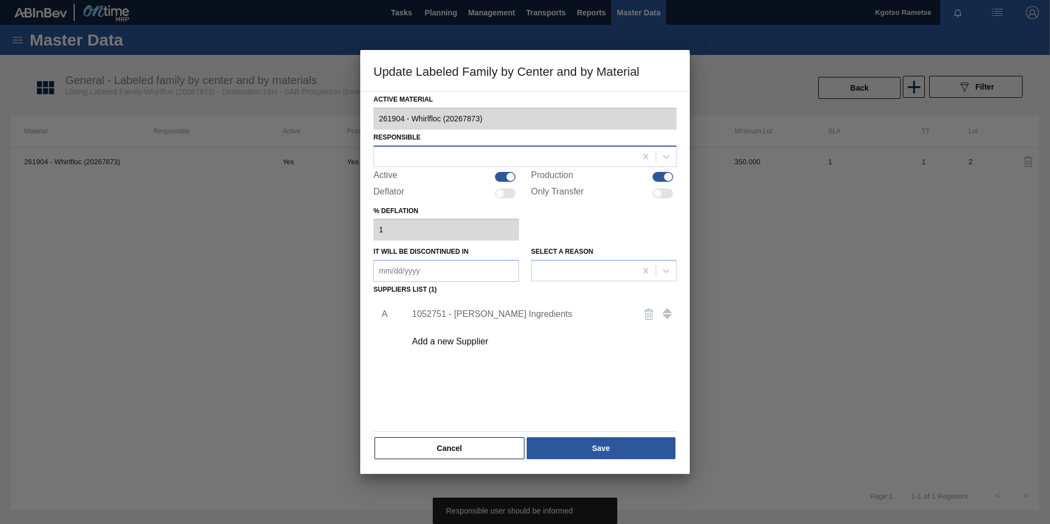
click at [451, 151] on div at bounding box center [505, 156] width 262 height 16
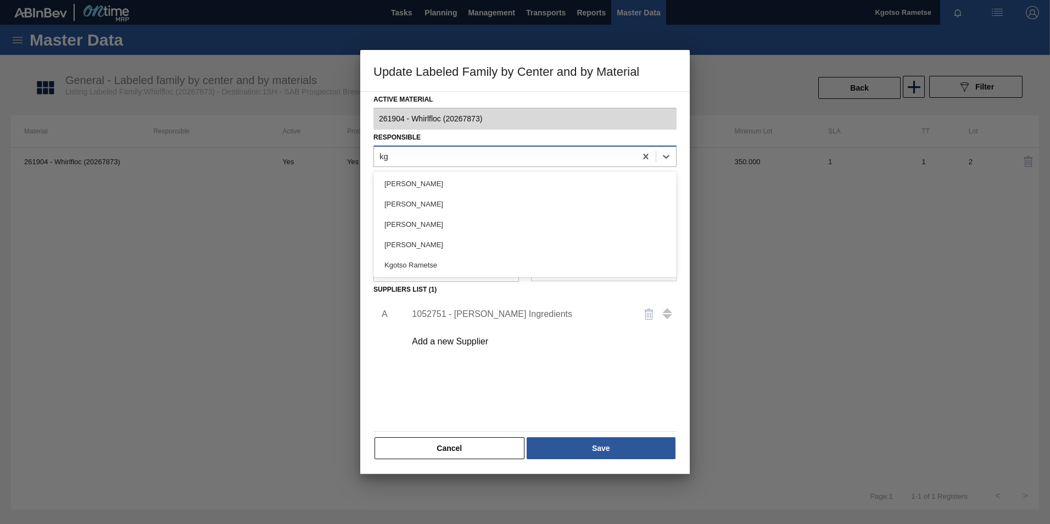
type input "kgo"
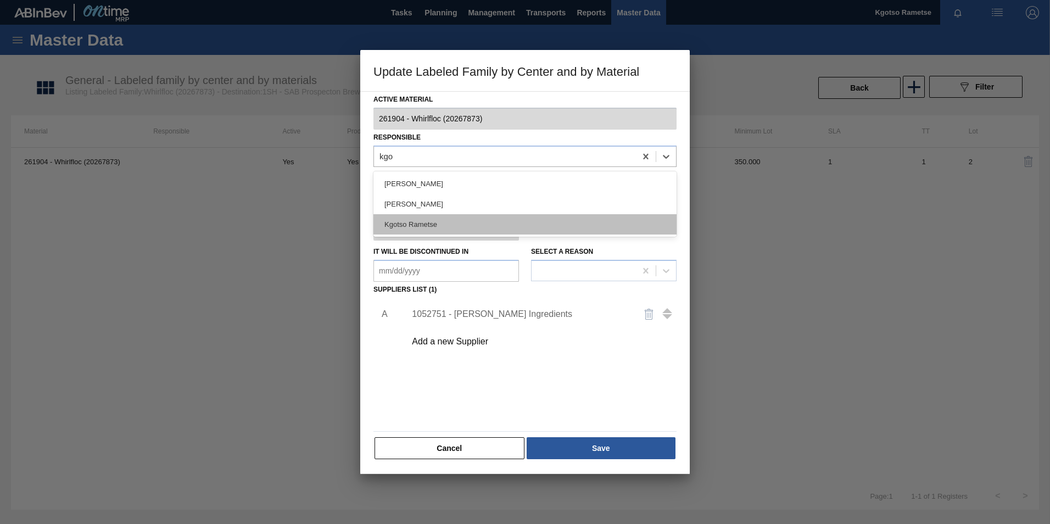
click at [425, 228] on div "Kgotso Rametse" at bounding box center [525, 224] width 303 height 20
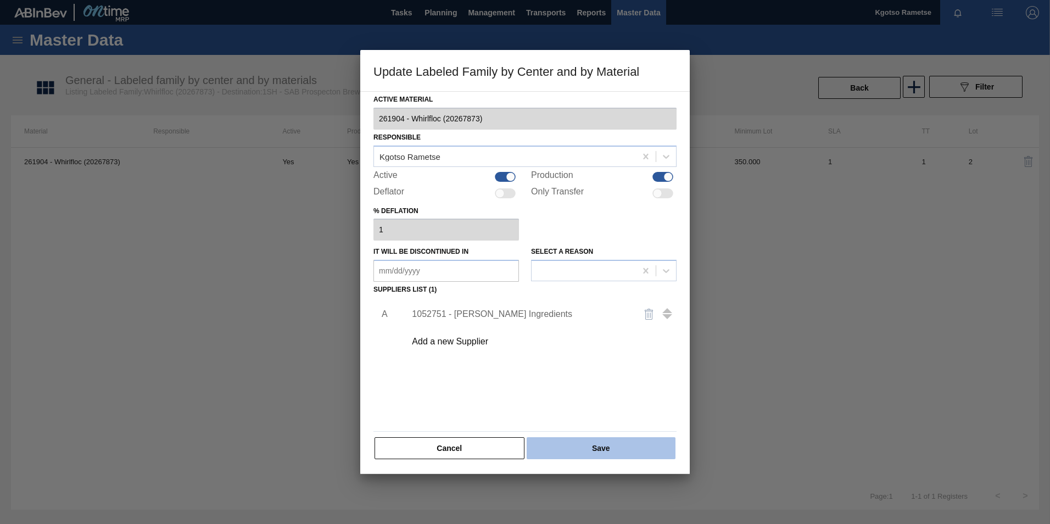
click at [575, 450] on button "Save" at bounding box center [601, 448] width 149 height 22
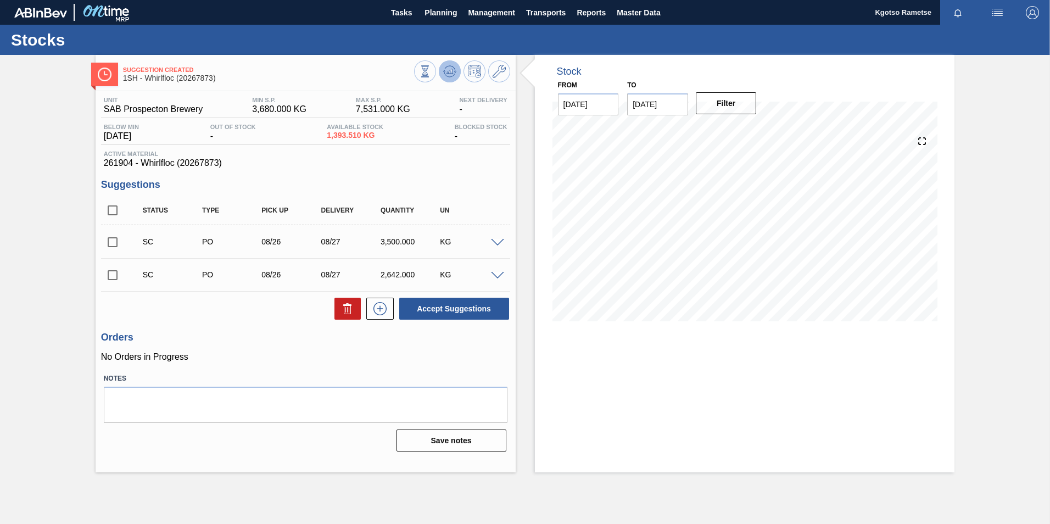
click at [442, 71] on button at bounding box center [450, 71] width 22 height 22
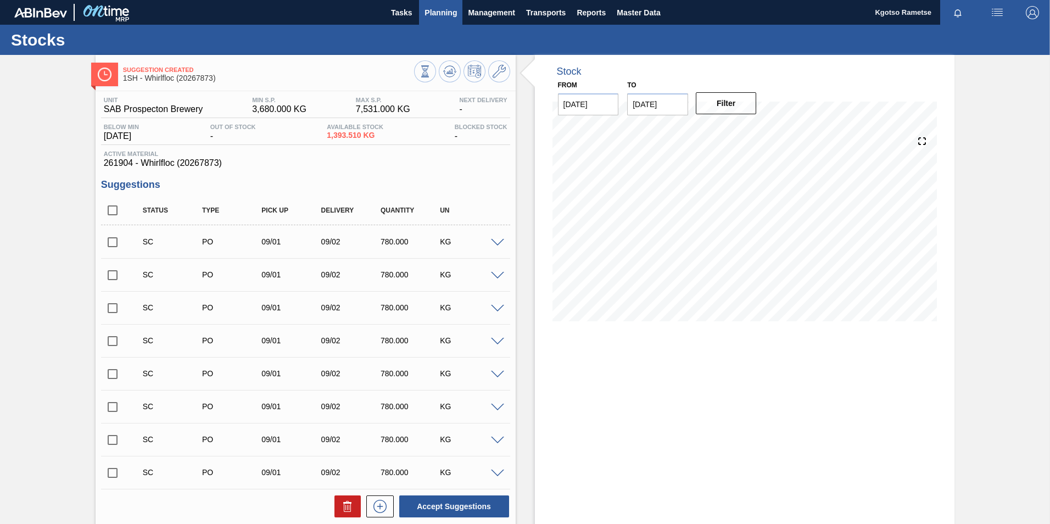
click at [427, 8] on span "Planning" at bounding box center [441, 12] width 32 height 13
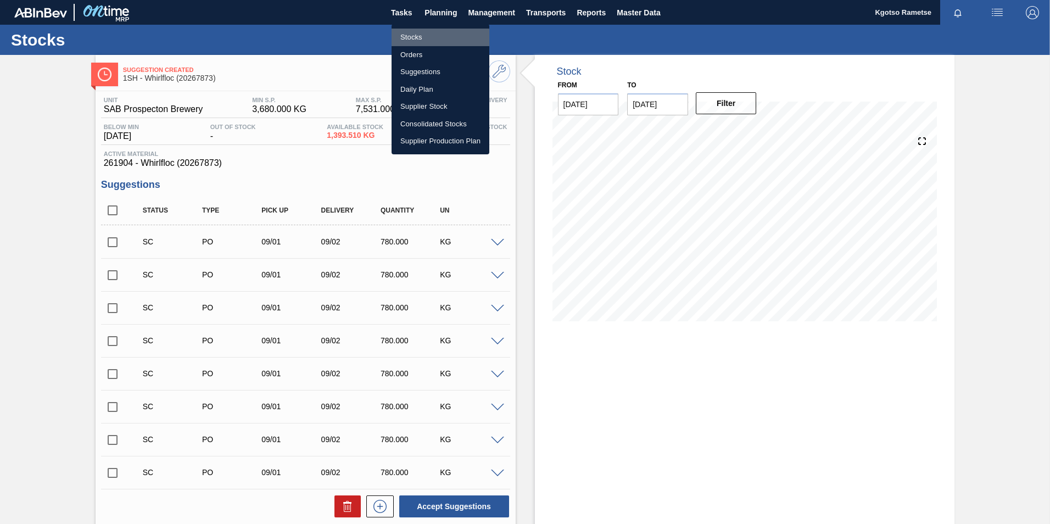
click at [415, 38] on li "Stocks" at bounding box center [441, 38] width 98 height 18
